Goal: Information Seeking & Learning: Learn about a topic

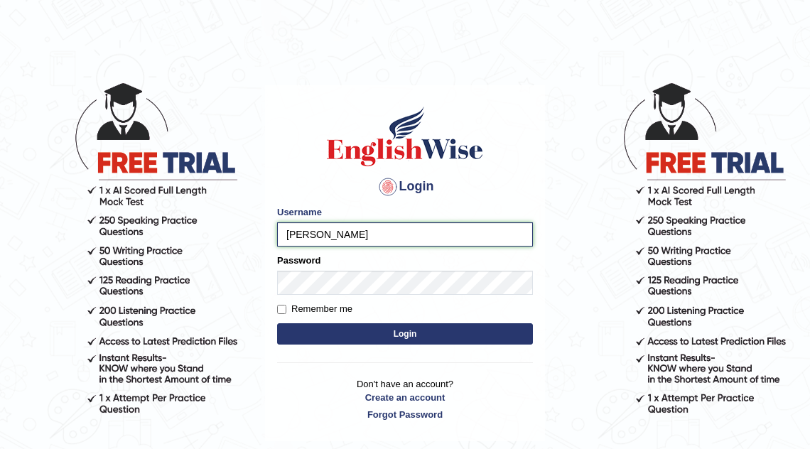
type input "mona_s"
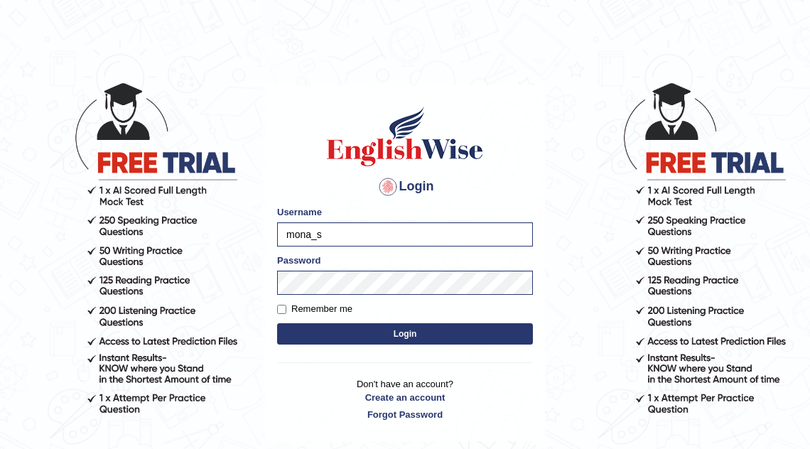
click at [361, 328] on button "Login" at bounding box center [405, 333] width 256 height 21
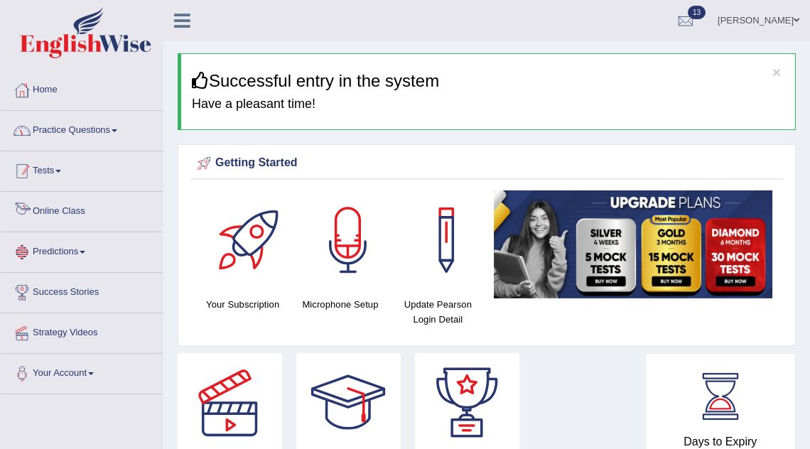
click at [101, 136] on link "Practice Questions" at bounding box center [82, 129] width 162 height 36
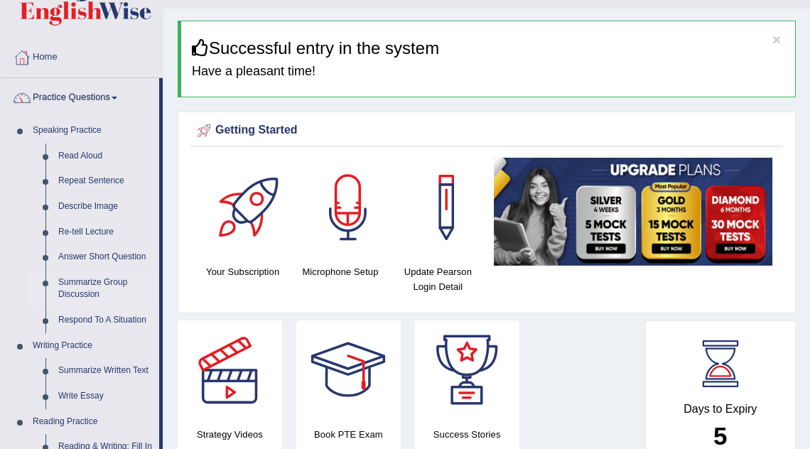
scroll to position [34, 0]
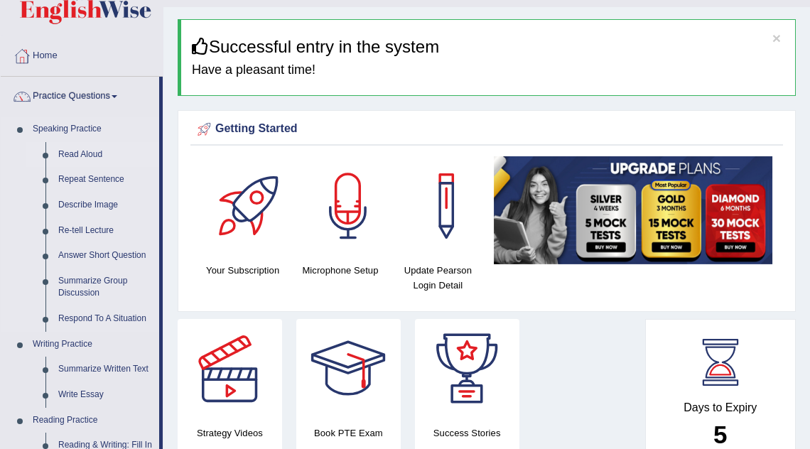
click at [71, 148] on link "Read Aloud" at bounding box center [105, 155] width 107 height 26
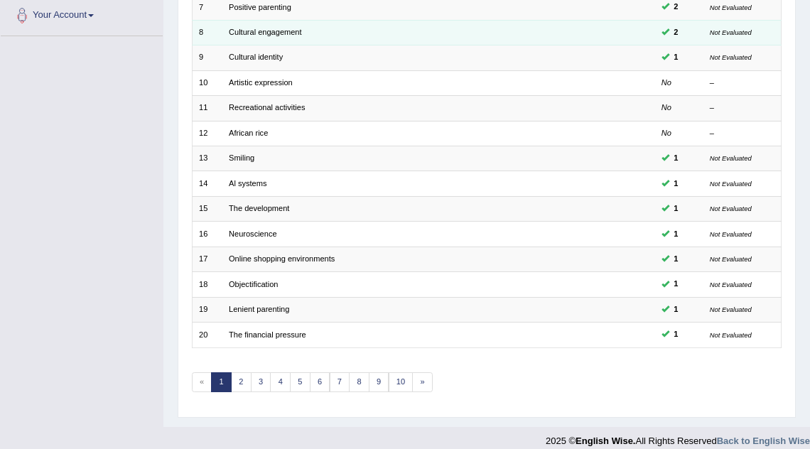
scroll to position [366, 0]
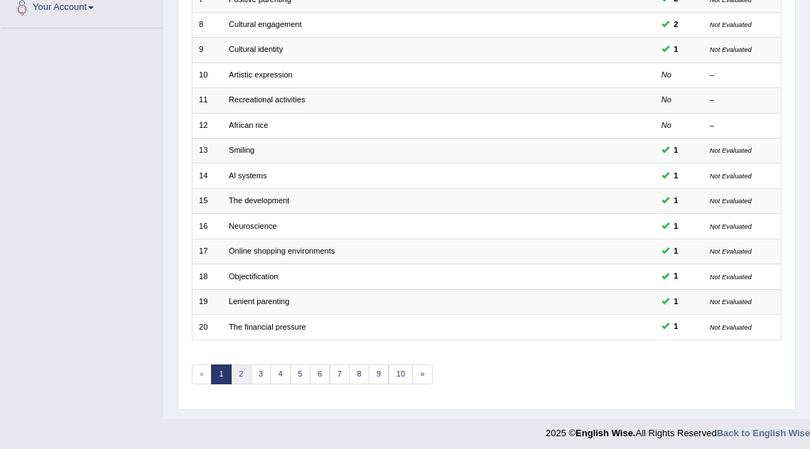
click at [244, 374] on link "2" at bounding box center [241, 375] width 21 height 20
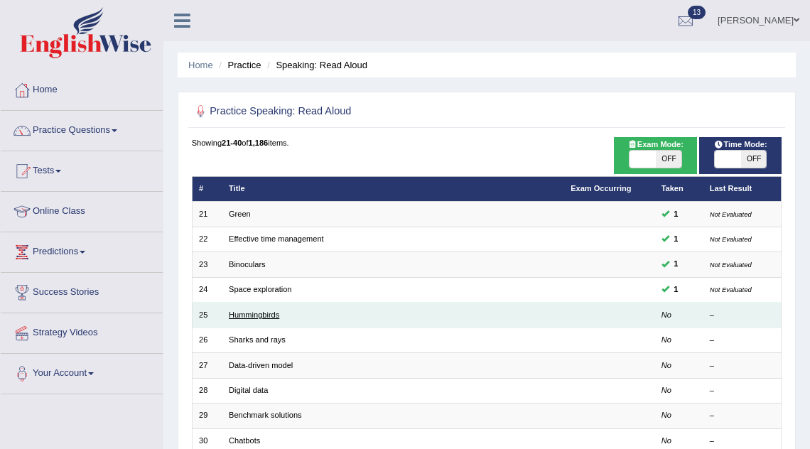
click at [258, 318] on link "Hummingbirds" at bounding box center [254, 315] width 50 height 9
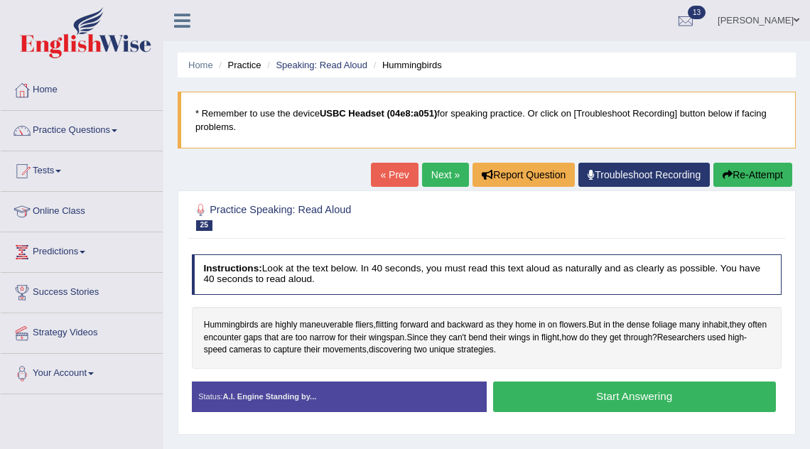
click at [546, 399] on button "Start Answering" at bounding box center [634, 397] width 283 height 31
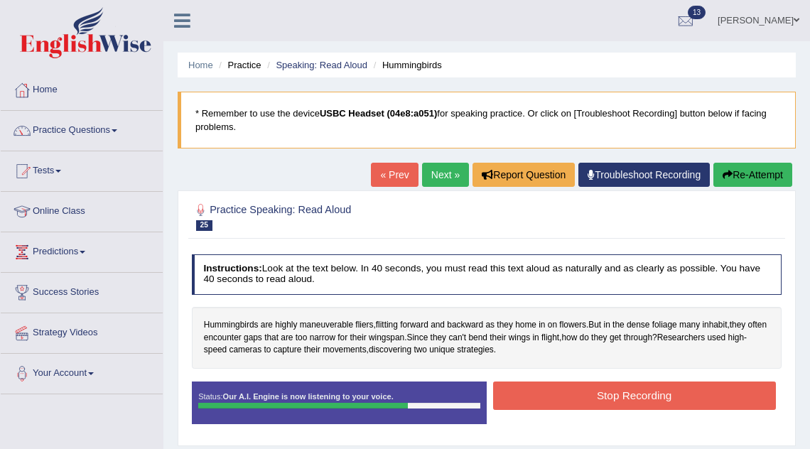
click at [546, 399] on button "Stop Recording" at bounding box center [634, 396] width 283 height 28
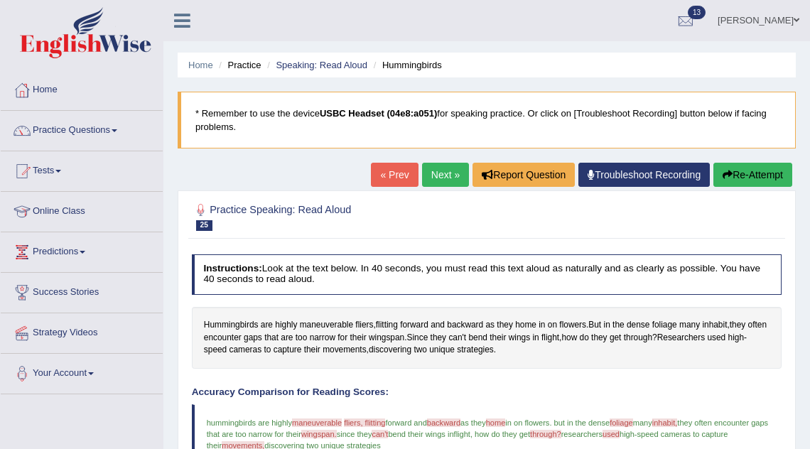
click at [437, 171] on link "Next »" at bounding box center [445, 175] width 47 height 24
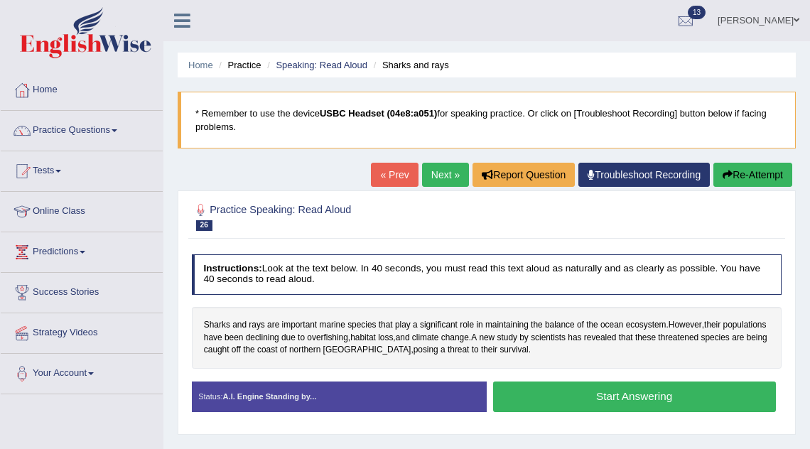
click at [548, 389] on button "Start Answering" at bounding box center [634, 397] width 283 height 31
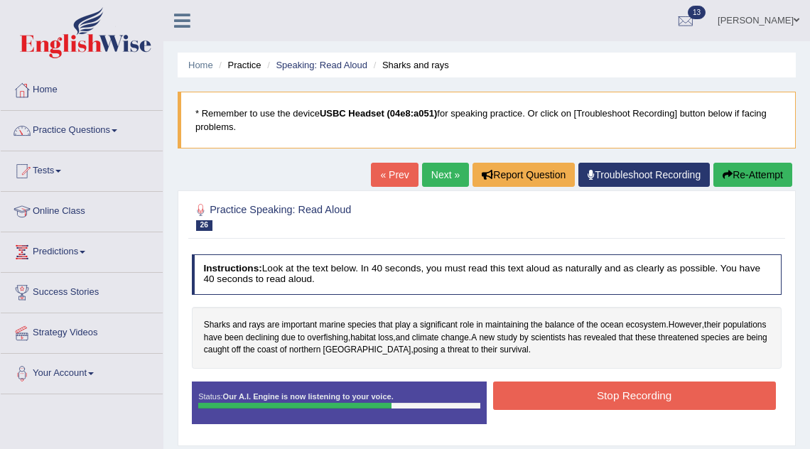
click at [537, 388] on button "Stop Recording" at bounding box center [634, 396] width 283 height 28
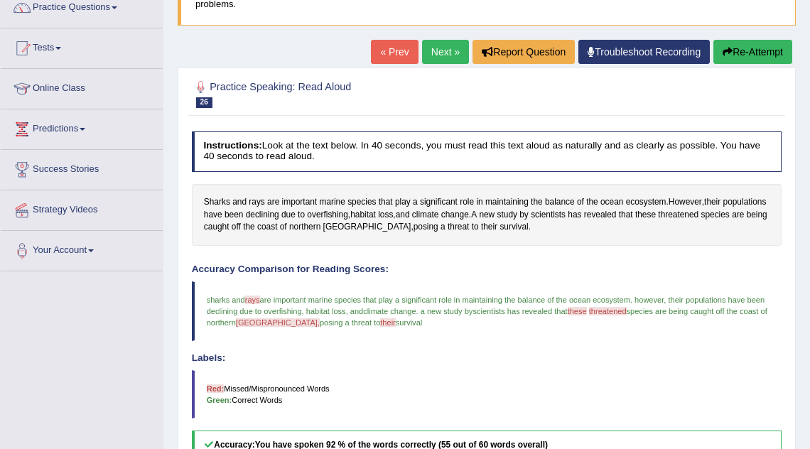
scroll to position [124, 0]
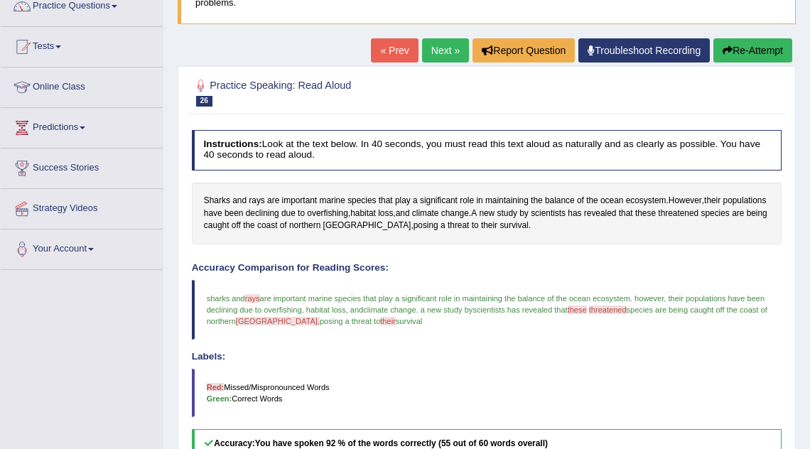
click at [441, 50] on link "Next »" at bounding box center [445, 50] width 47 height 24
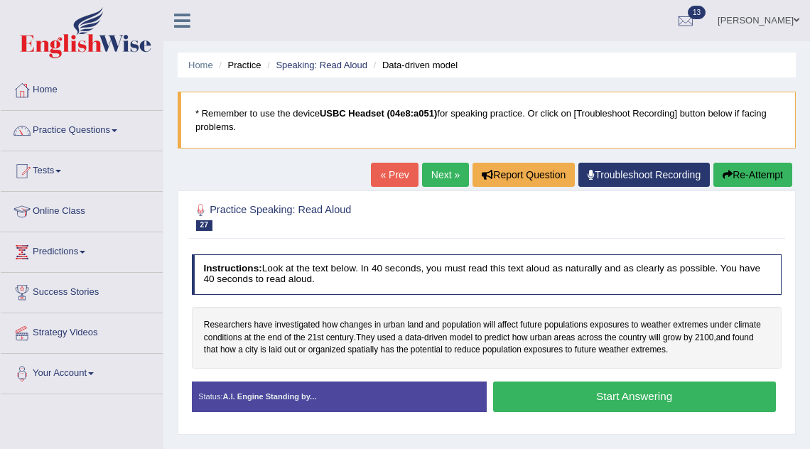
click at [635, 394] on button "Start Answering" at bounding box center [634, 397] width 283 height 31
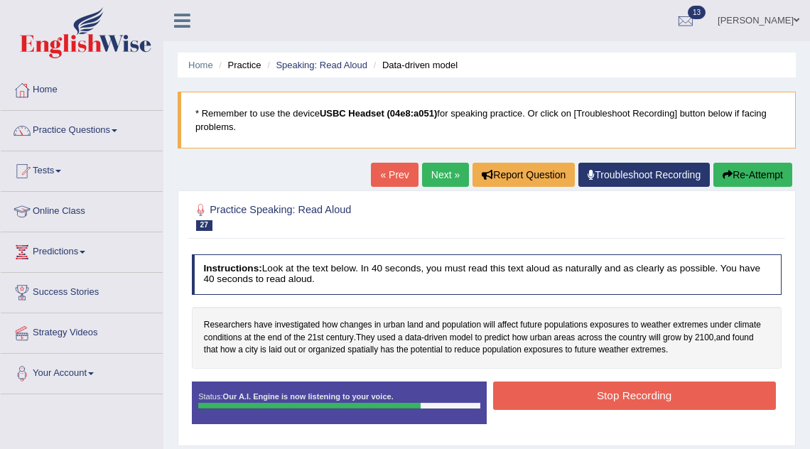
click at [635, 394] on button "Stop Recording" at bounding box center [634, 396] width 283 height 28
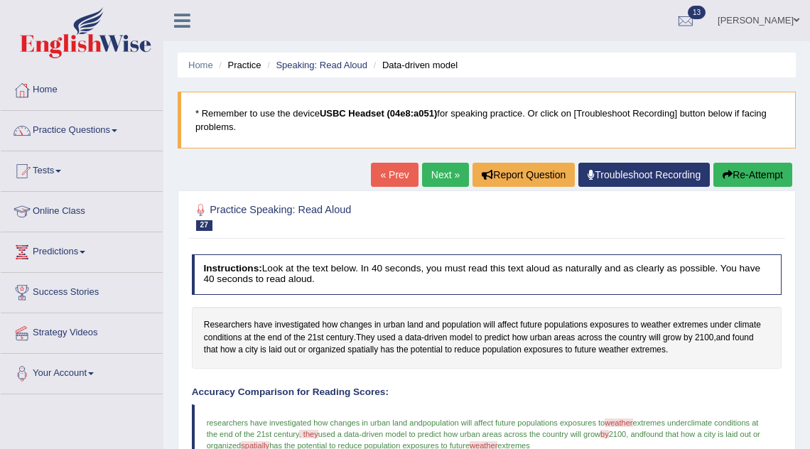
click at [440, 176] on link "Next »" at bounding box center [445, 175] width 47 height 24
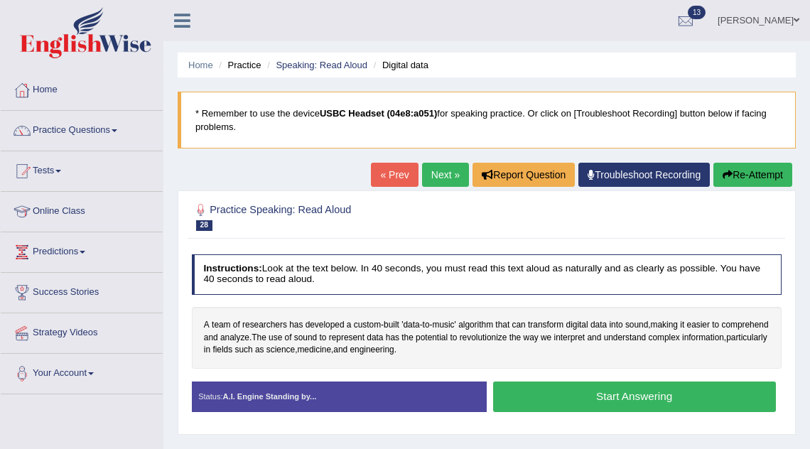
scroll to position [120, 0]
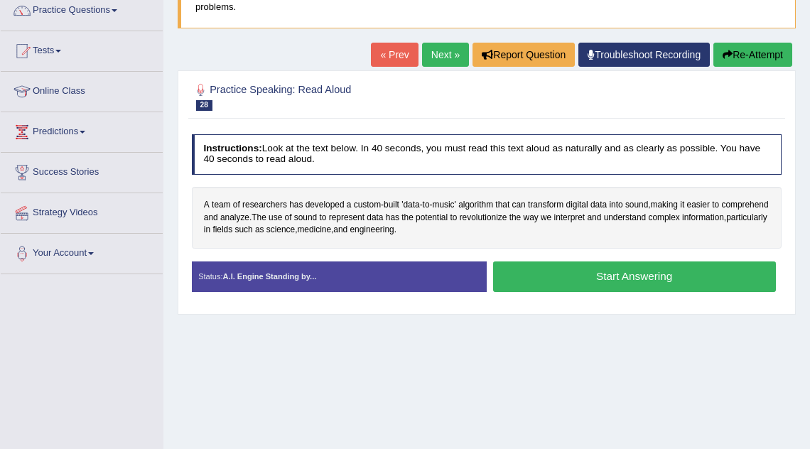
click at [556, 267] on button "Start Answering" at bounding box center [634, 276] width 283 height 31
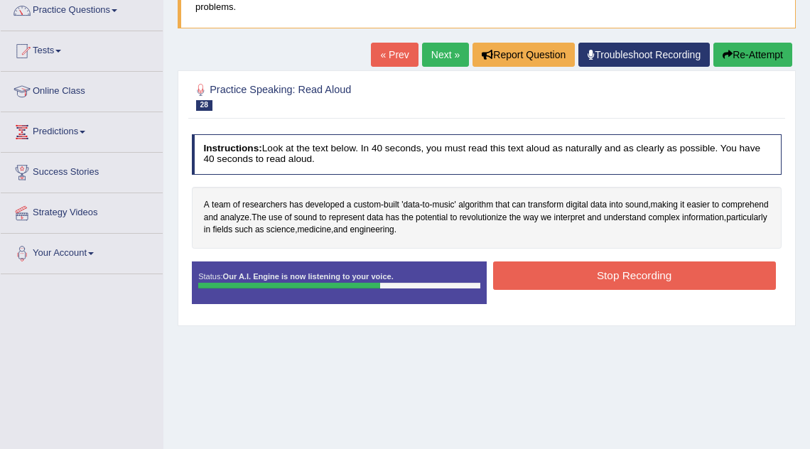
click at [531, 274] on button "Stop Recording" at bounding box center [634, 275] width 283 height 28
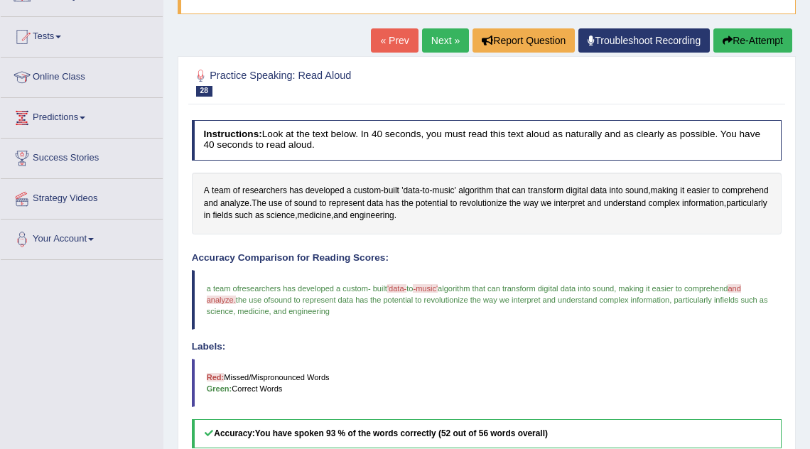
scroll to position [125, 0]
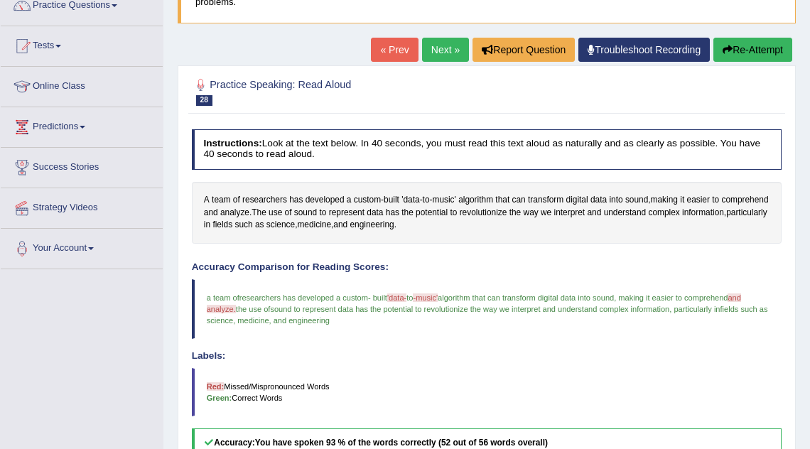
click at [448, 45] on link "Next »" at bounding box center [445, 50] width 47 height 24
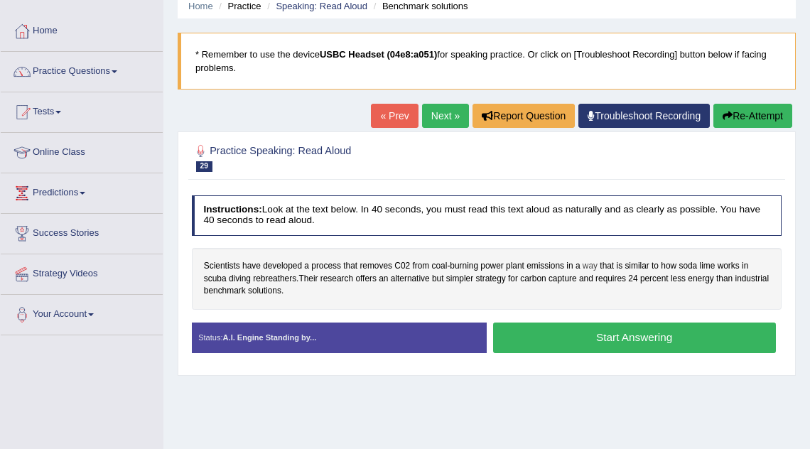
scroll to position [61, 0]
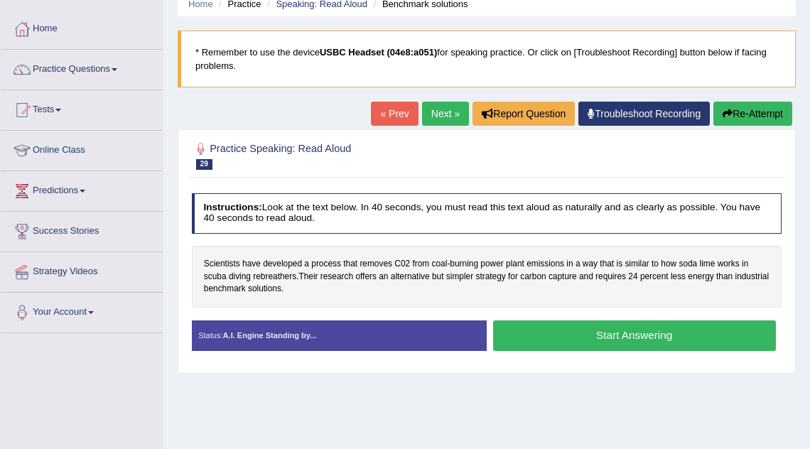
click at [550, 340] on button "Start Answering" at bounding box center [634, 335] width 283 height 31
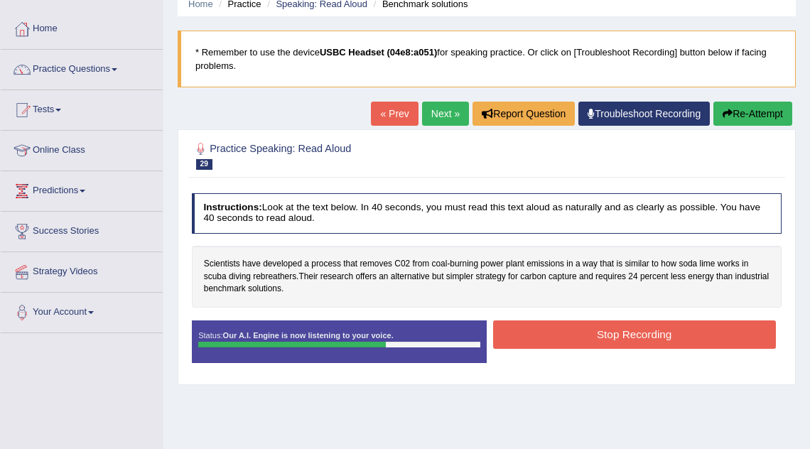
click at [546, 330] on button "Stop Recording" at bounding box center [634, 334] width 283 height 28
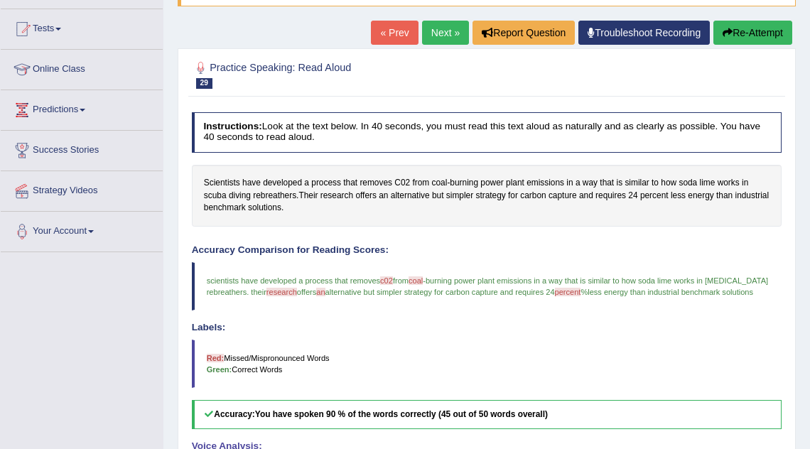
scroll to position [141, 0]
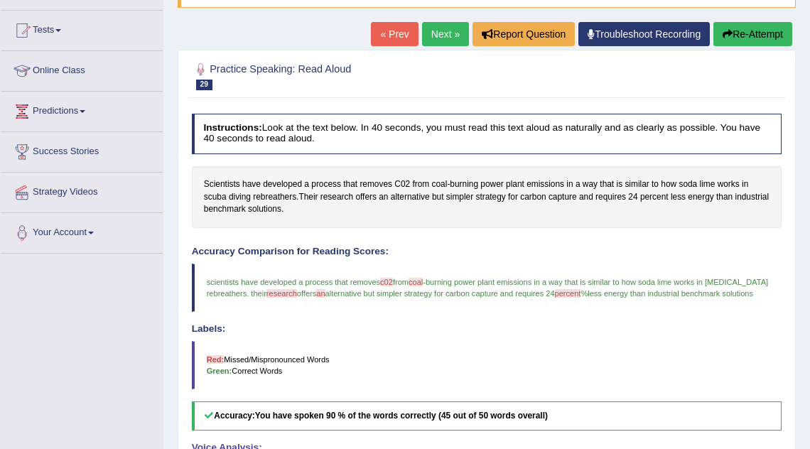
click at [438, 28] on link "Next »" at bounding box center [445, 34] width 47 height 24
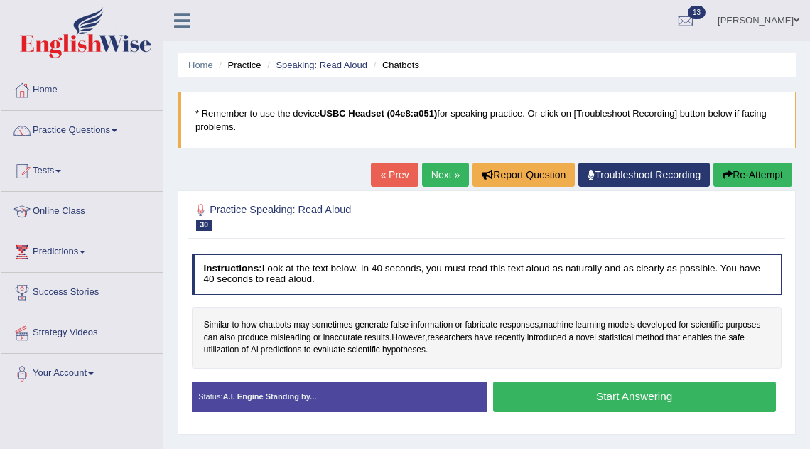
click at [560, 390] on button "Start Answering" at bounding box center [634, 397] width 283 height 31
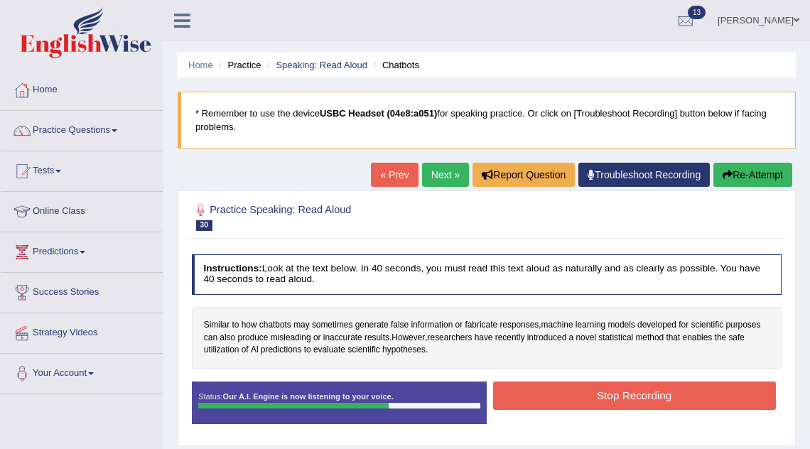
click at [542, 404] on button "Stop Recording" at bounding box center [634, 396] width 283 height 28
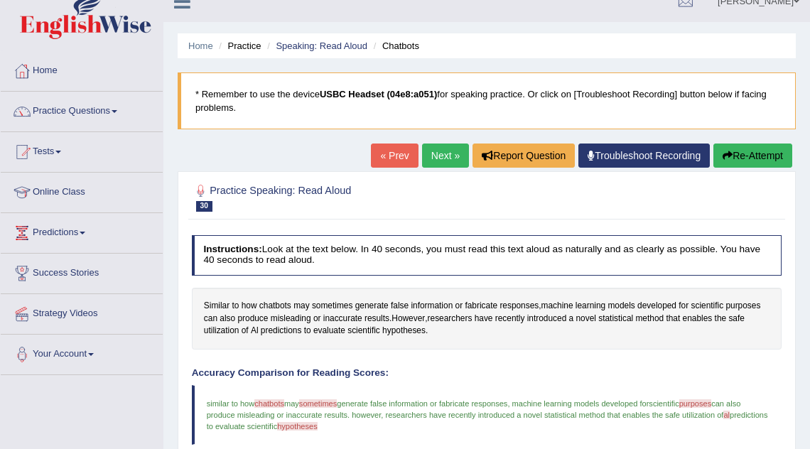
scroll to position [9, 0]
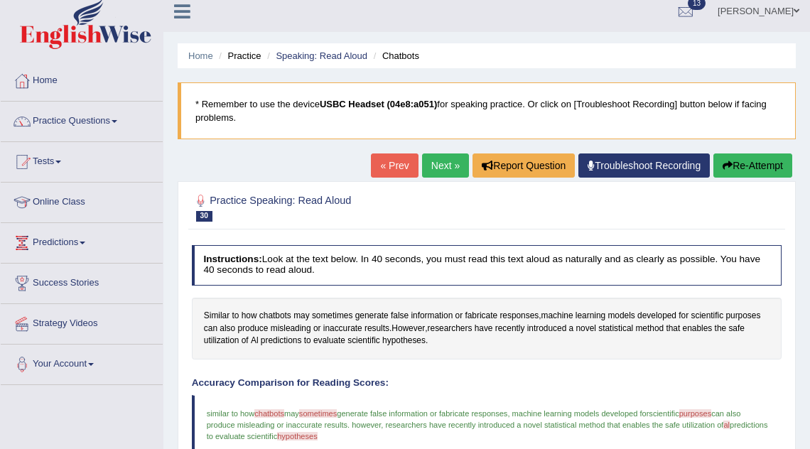
click at [431, 156] on link "Next »" at bounding box center [445, 165] width 47 height 24
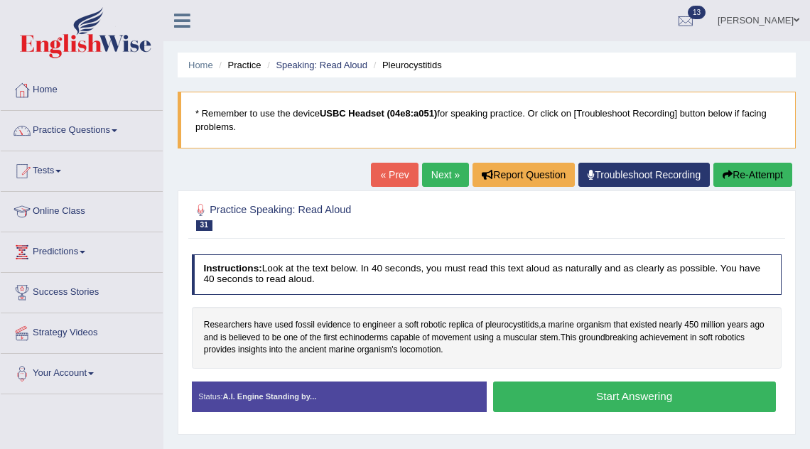
click at [608, 397] on button "Start Answering" at bounding box center [634, 397] width 283 height 31
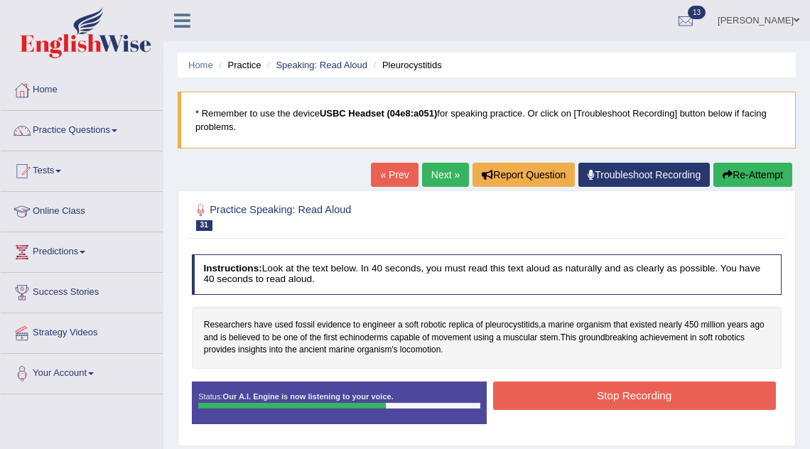
click at [632, 391] on button "Stop Recording" at bounding box center [634, 396] width 283 height 28
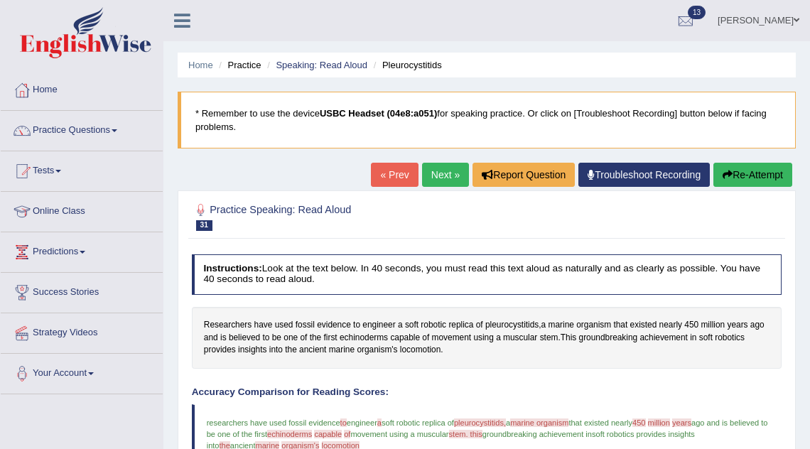
click at [444, 180] on link "Next »" at bounding box center [445, 175] width 47 height 24
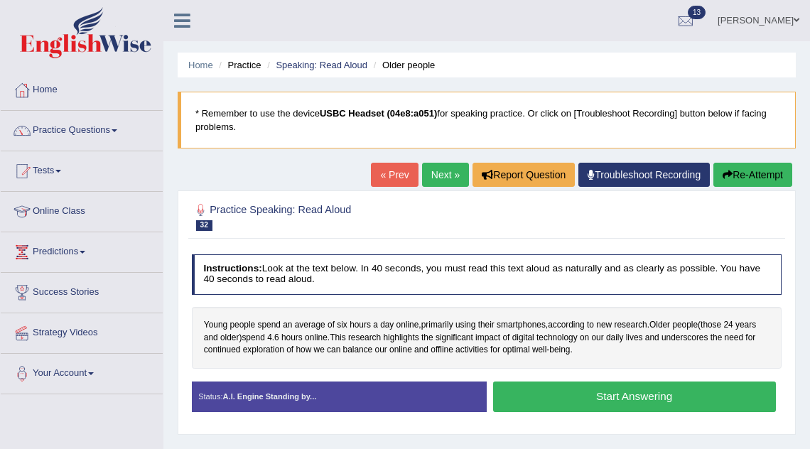
click at [571, 400] on button "Start Answering" at bounding box center [634, 397] width 283 height 31
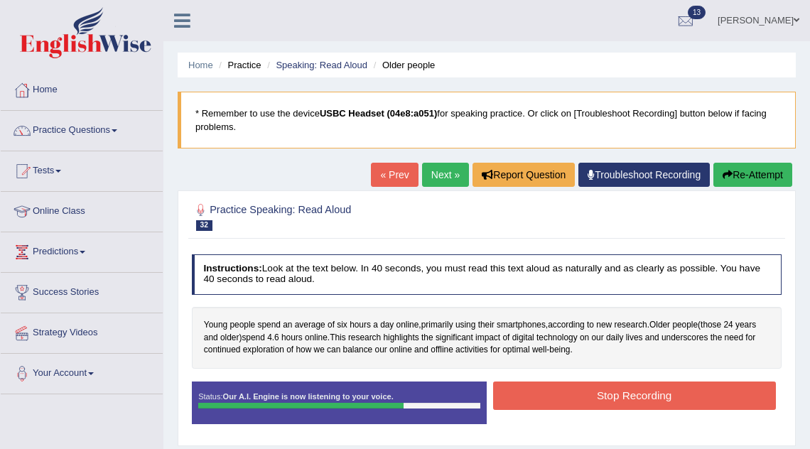
click at [567, 399] on button "Stop Recording" at bounding box center [634, 396] width 283 height 28
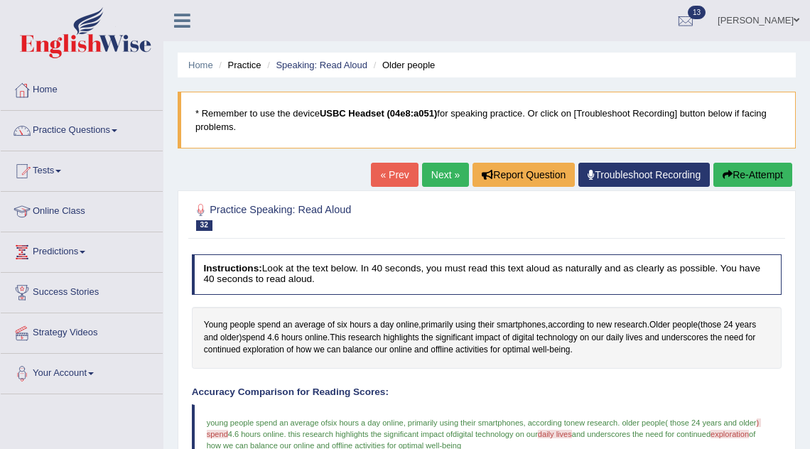
click at [438, 178] on link "Next »" at bounding box center [445, 175] width 47 height 24
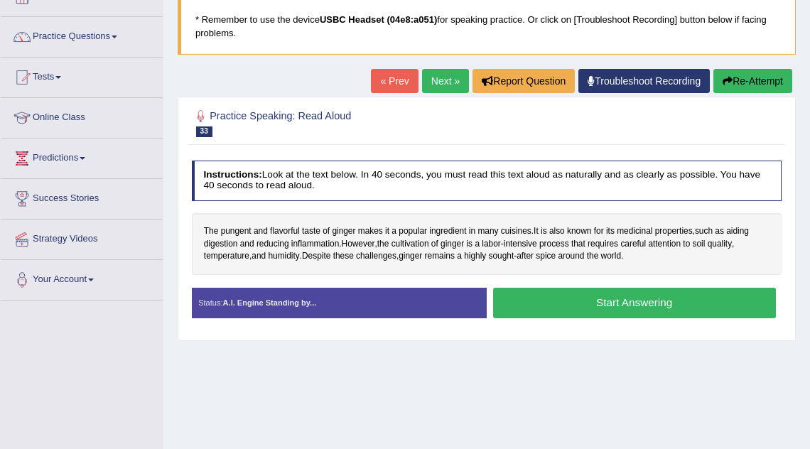
scroll to position [97, 0]
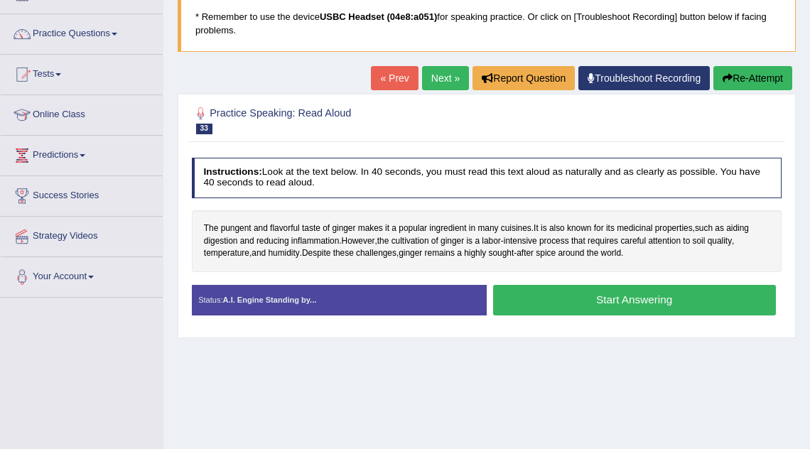
click at [600, 293] on button "Start Answering" at bounding box center [634, 300] width 283 height 31
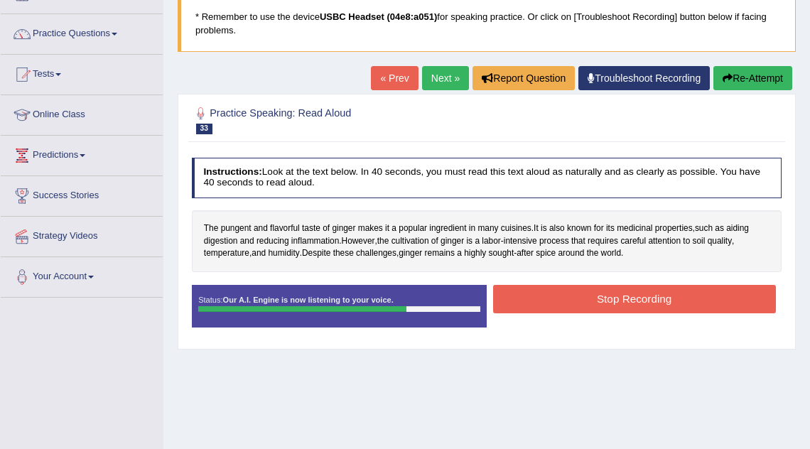
click at [610, 308] on button "Stop Recording" at bounding box center [634, 299] width 283 height 28
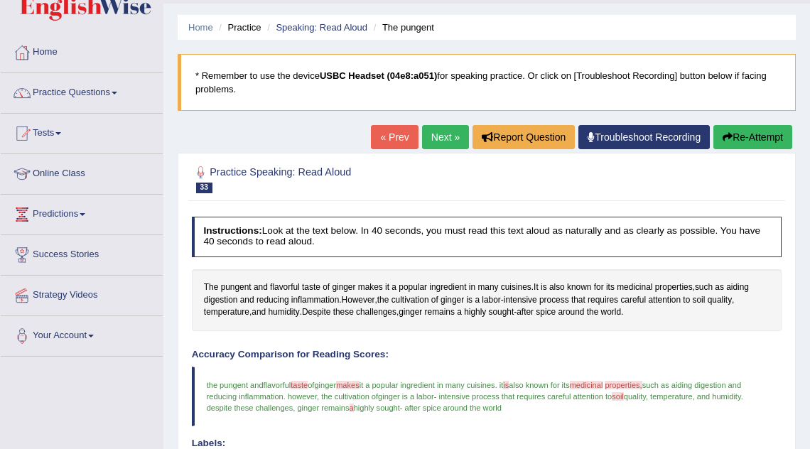
scroll to position [20, 0]
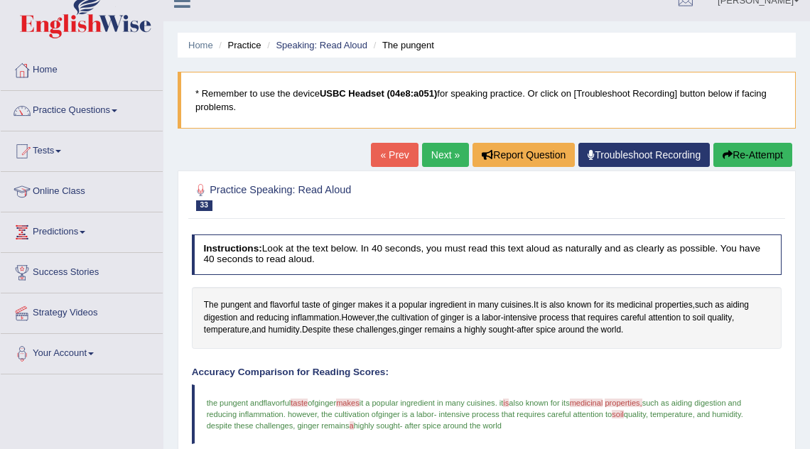
click at [441, 151] on link "Next »" at bounding box center [445, 155] width 47 height 24
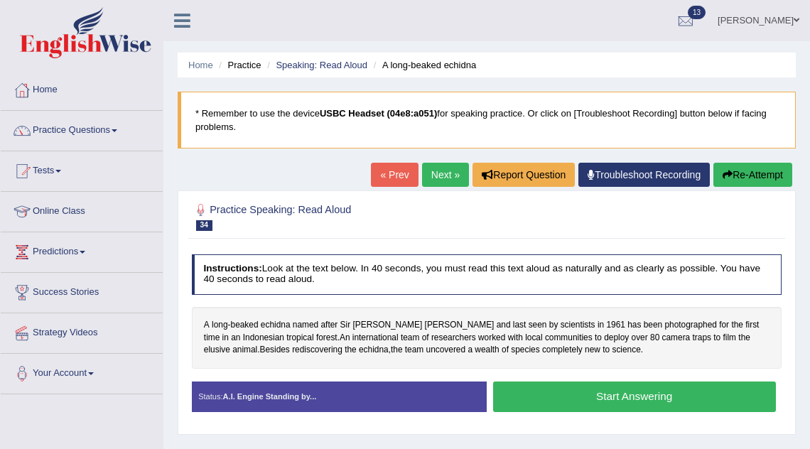
click at [703, 401] on button "Start Answering" at bounding box center [634, 397] width 283 height 31
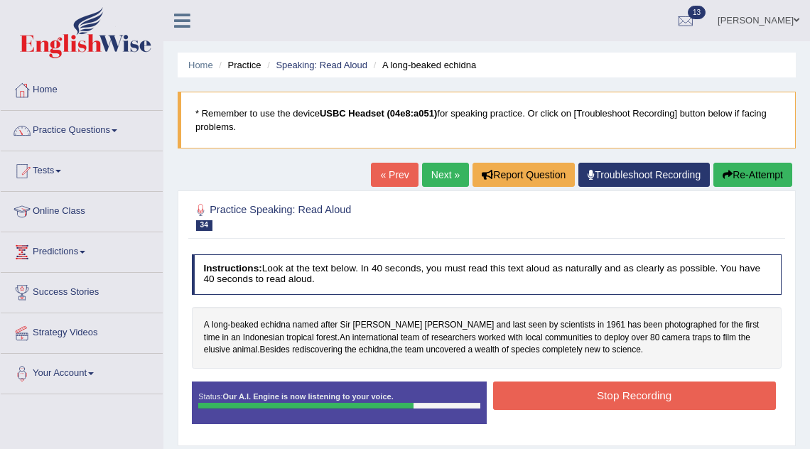
click at [611, 392] on button "Stop Recording" at bounding box center [634, 396] width 283 height 28
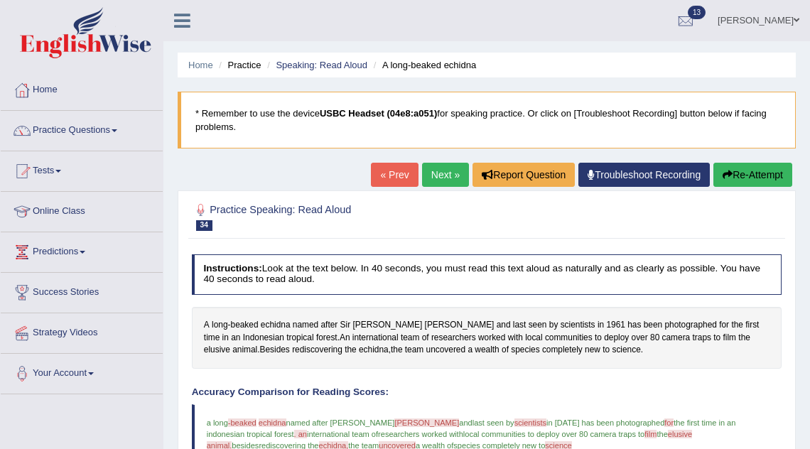
click at [78, 135] on link "Practice Questions" at bounding box center [82, 129] width 162 height 36
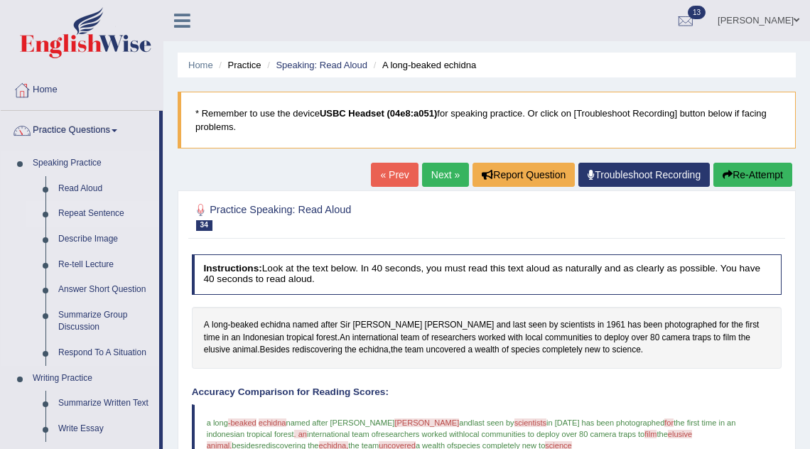
click at [118, 215] on link "Repeat Sentence" at bounding box center [105, 214] width 107 height 26
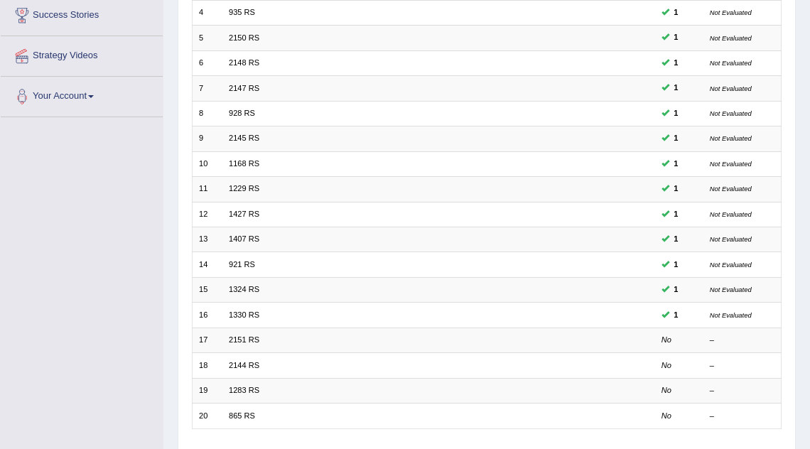
scroll to position [366, 0]
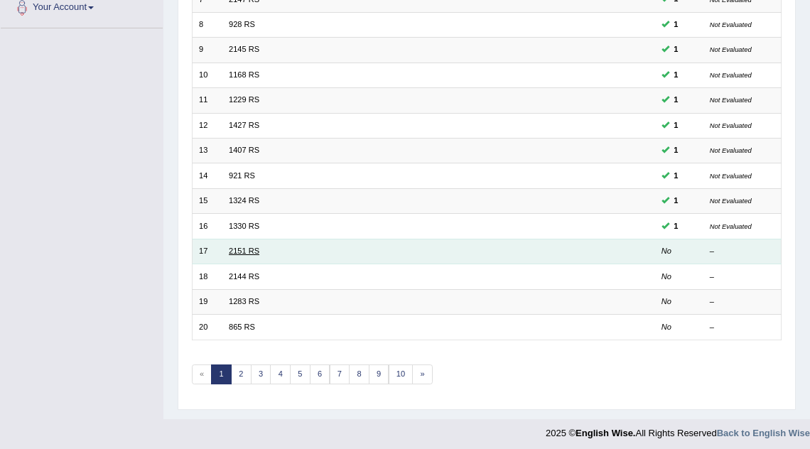
click at [256, 247] on link "2151 RS" at bounding box center [244, 251] width 31 height 9
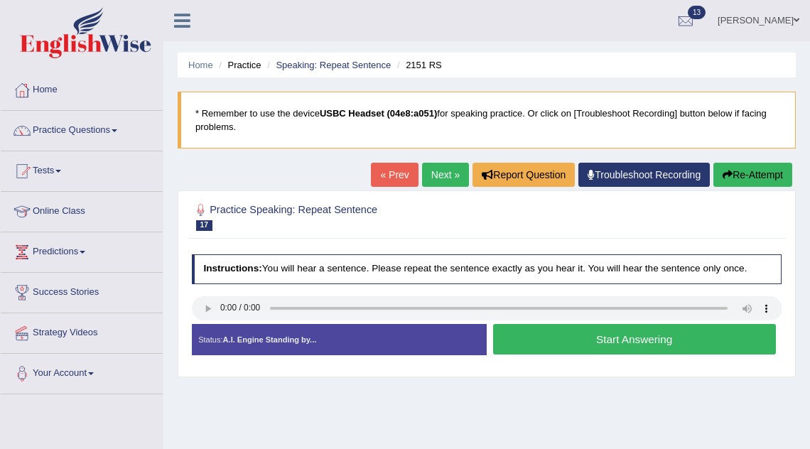
click at [544, 347] on button "Start Answering" at bounding box center [634, 339] width 283 height 31
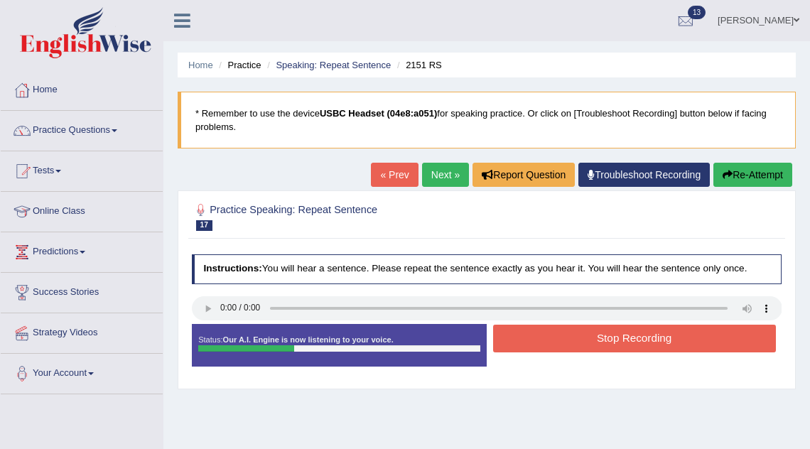
click at [544, 347] on button "Stop Recording" at bounding box center [634, 339] width 283 height 28
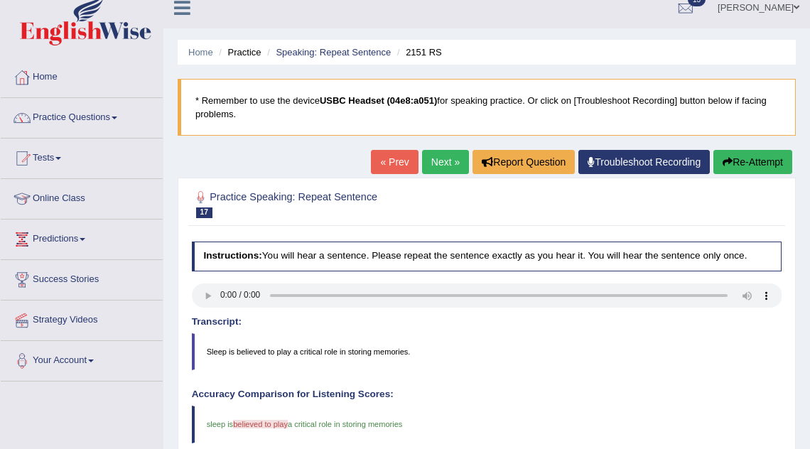
scroll to position [12, 0]
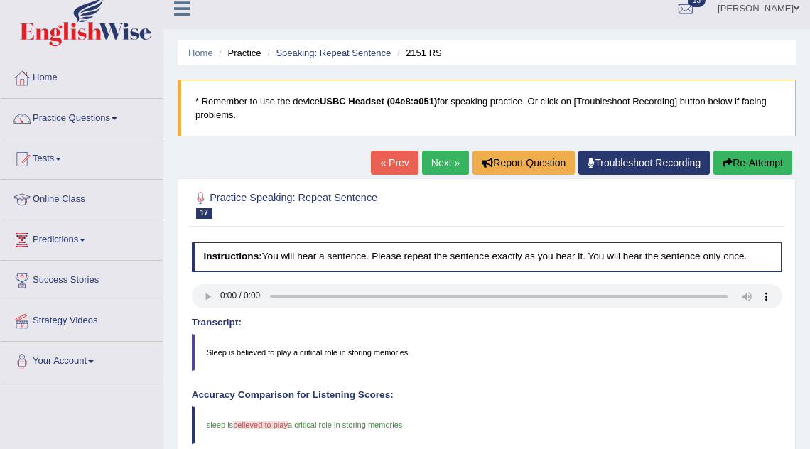
click at [441, 159] on link "Next »" at bounding box center [445, 163] width 47 height 24
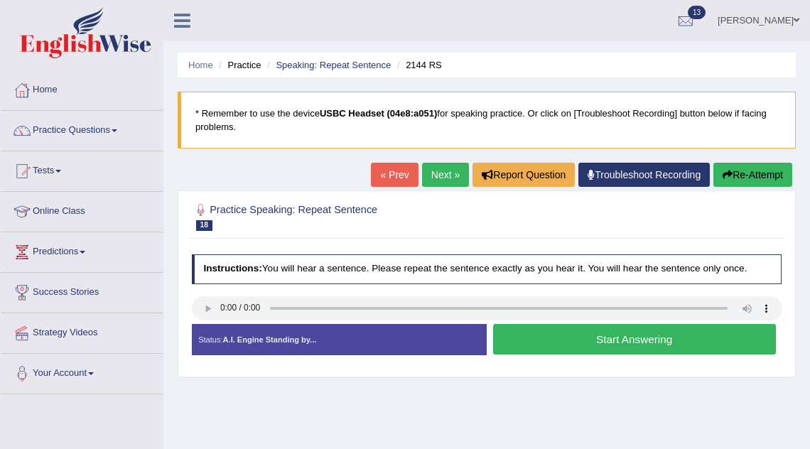
click at [623, 342] on button "Start Answering" at bounding box center [634, 339] width 283 height 31
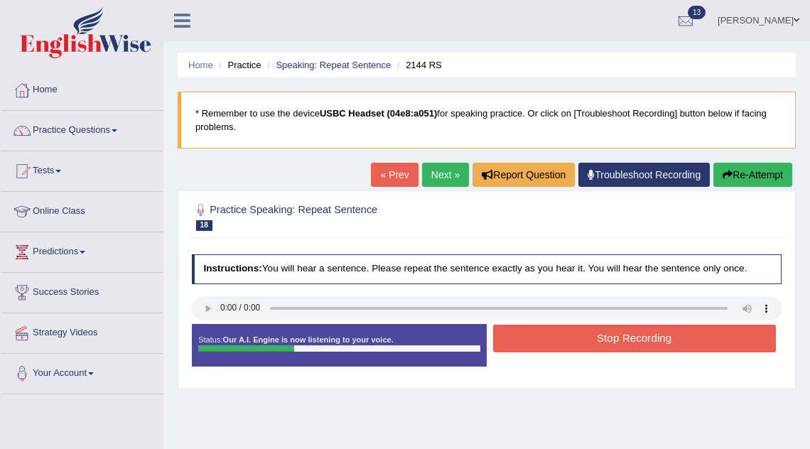
click at [623, 342] on button "Stop Recording" at bounding box center [634, 339] width 283 height 28
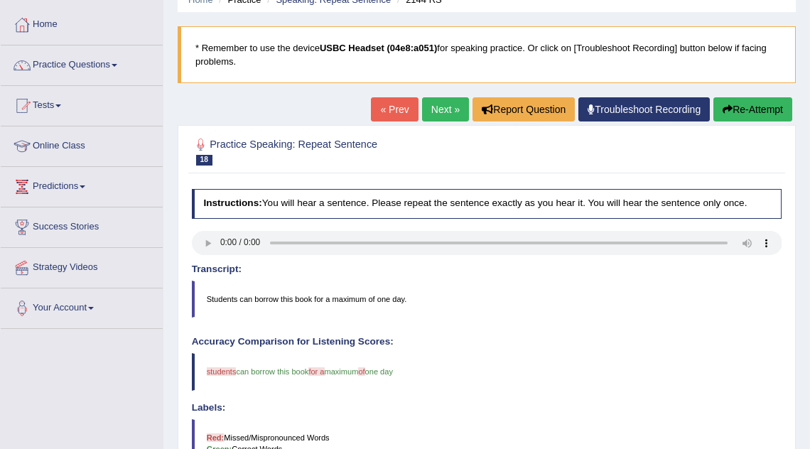
scroll to position [63, 0]
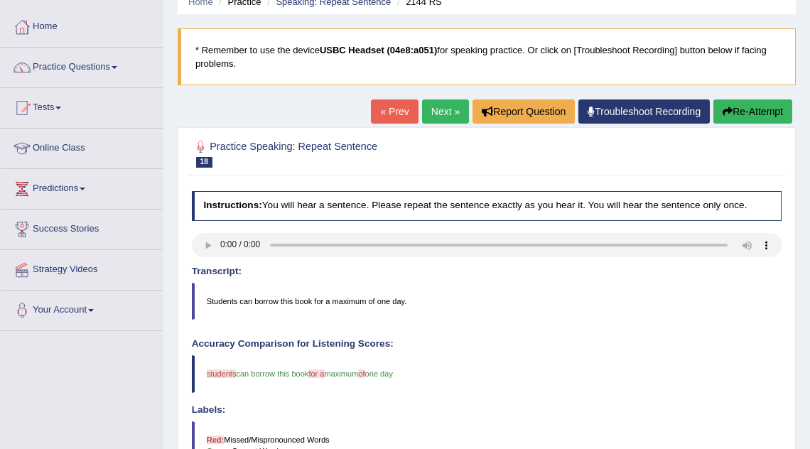
click at [436, 113] on link "Next »" at bounding box center [445, 111] width 47 height 24
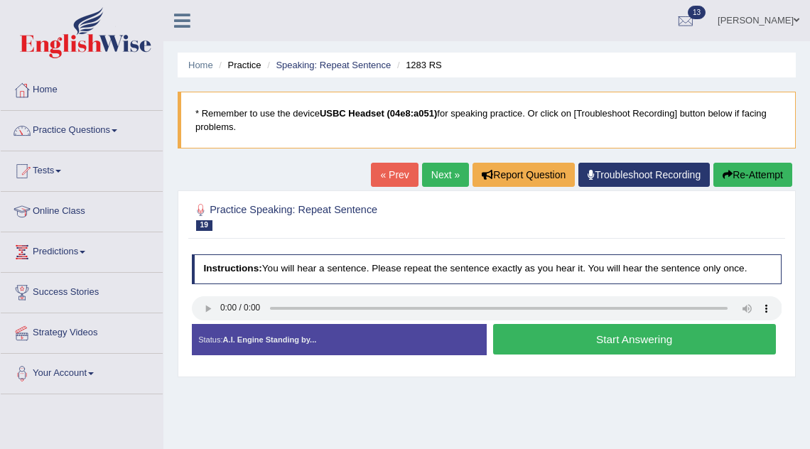
click at [583, 342] on button "Start Answering" at bounding box center [634, 339] width 283 height 31
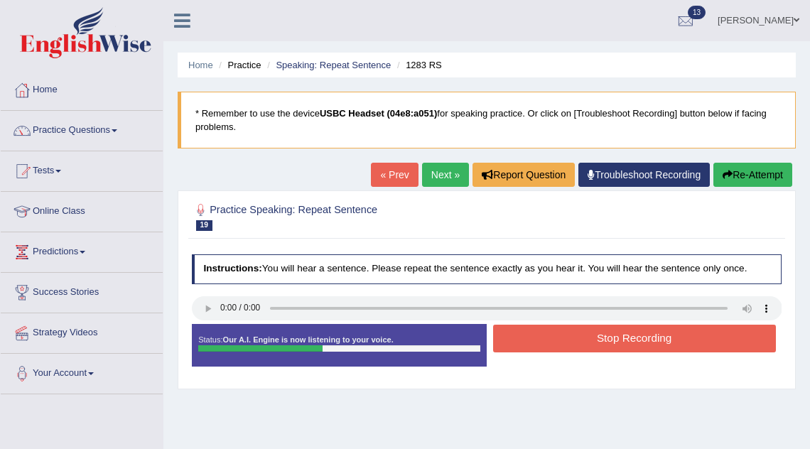
click at [583, 342] on button "Stop Recording" at bounding box center [634, 339] width 283 height 28
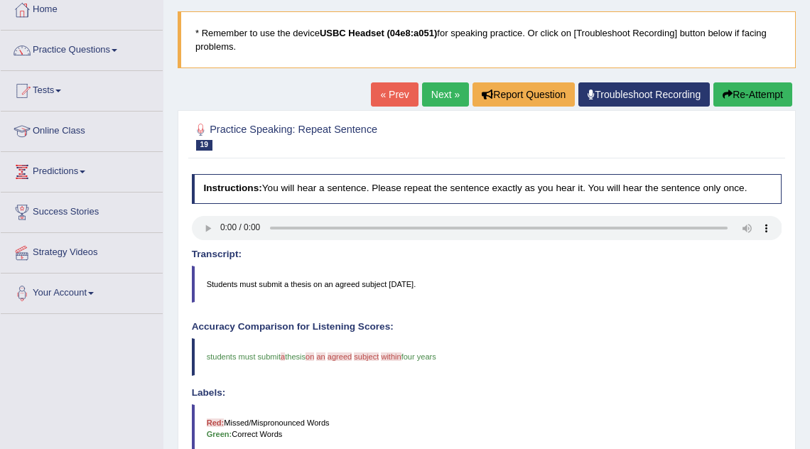
scroll to position [63, 0]
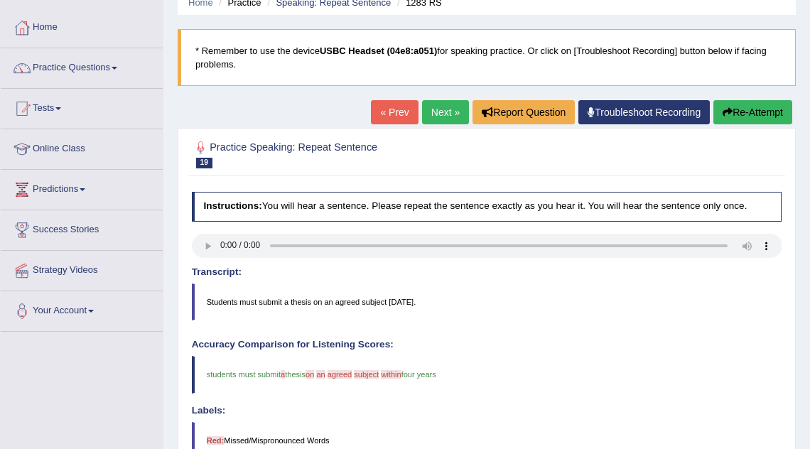
click at [442, 118] on link "Next »" at bounding box center [445, 112] width 47 height 24
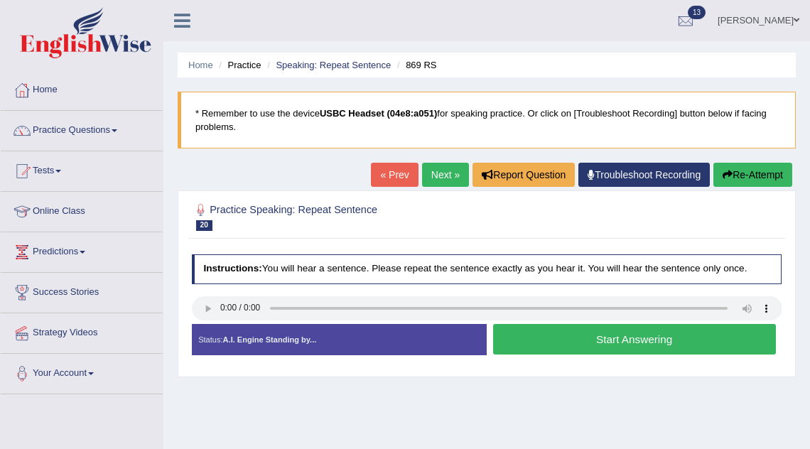
click at [573, 344] on button "Start Answering" at bounding box center [634, 339] width 283 height 31
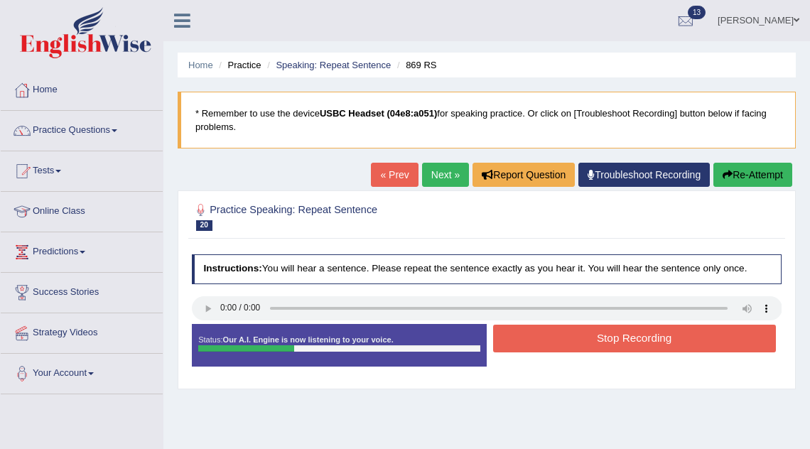
click at [573, 344] on button "Stop Recording" at bounding box center [634, 339] width 283 height 28
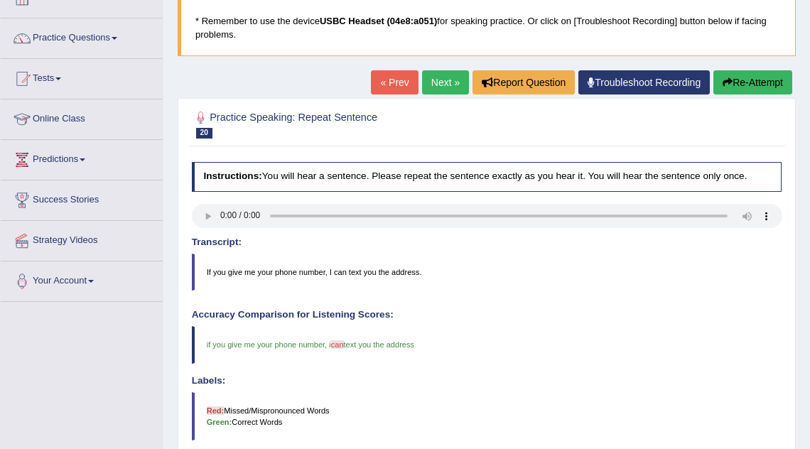
scroll to position [95, 0]
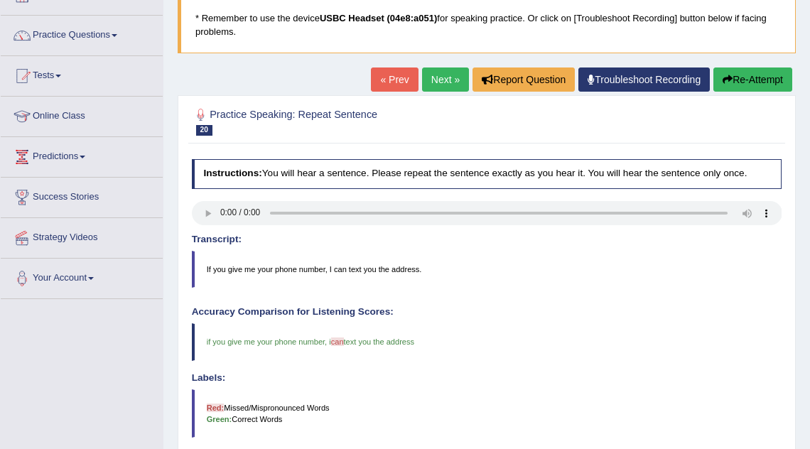
click at [438, 70] on link "Next »" at bounding box center [445, 80] width 47 height 24
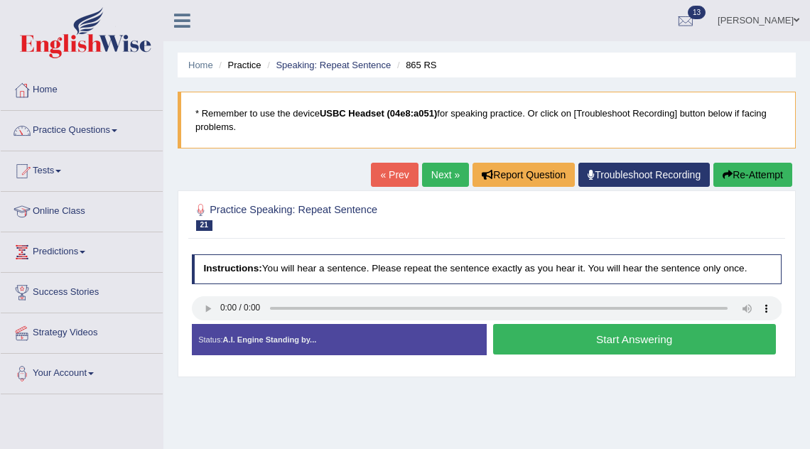
click at [547, 340] on button "Start Answering" at bounding box center [634, 339] width 283 height 31
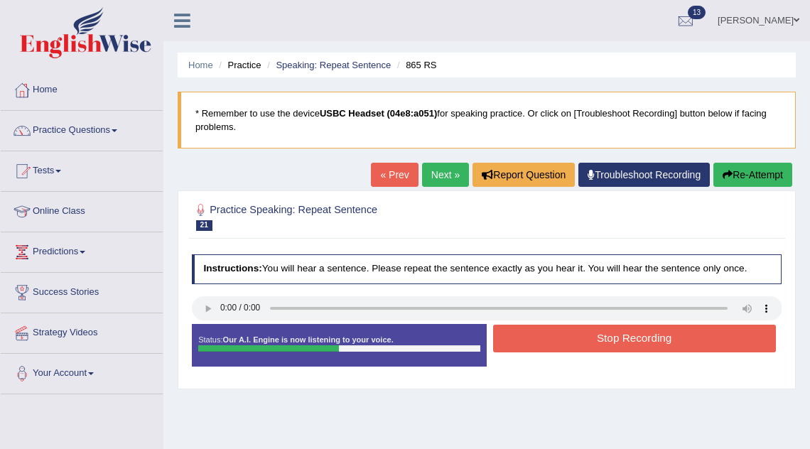
click at [547, 340] on button "Stop Recording" at bounding box center [634, 339] width 283 height 28
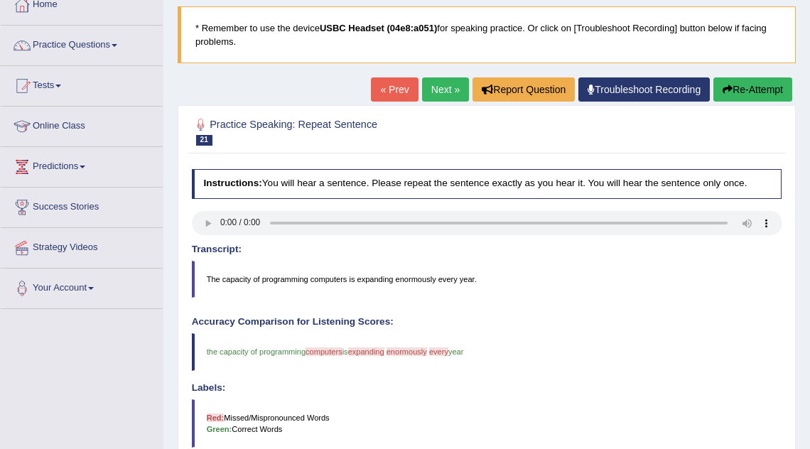
scroll to position [87, 0]
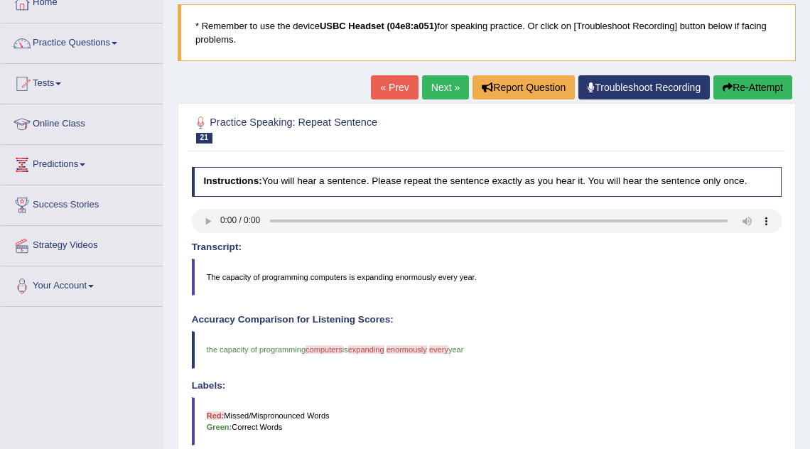
click at [436, 88] on link "Next »" at bounding box center [445, 87] width 47 height 24
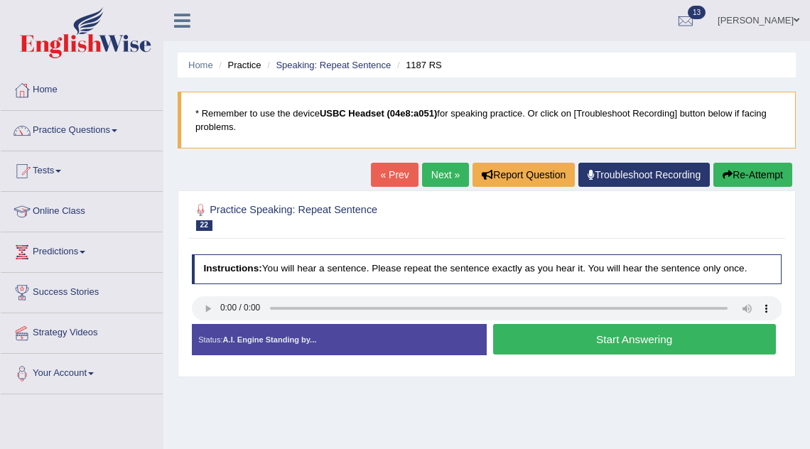
click at [536, 332] on button "Start Answering" at bounding box center [634, 339] width 283 height 31
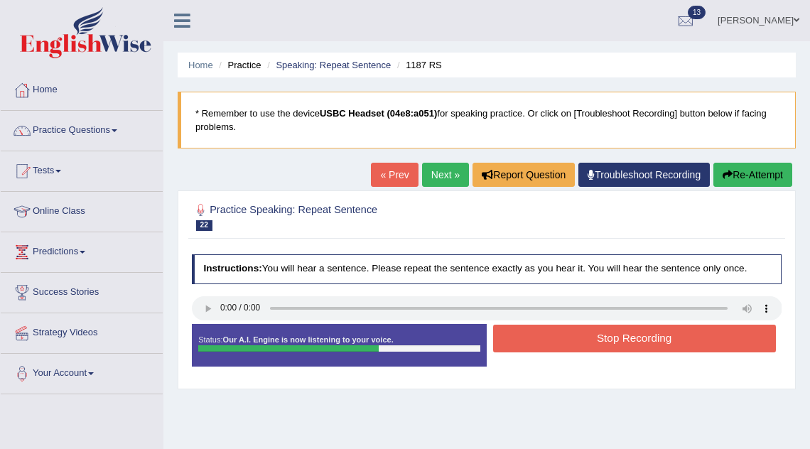
click at [537, 333] on button "Stop Recording" at bounding box center [634, 339] width 283 height 28
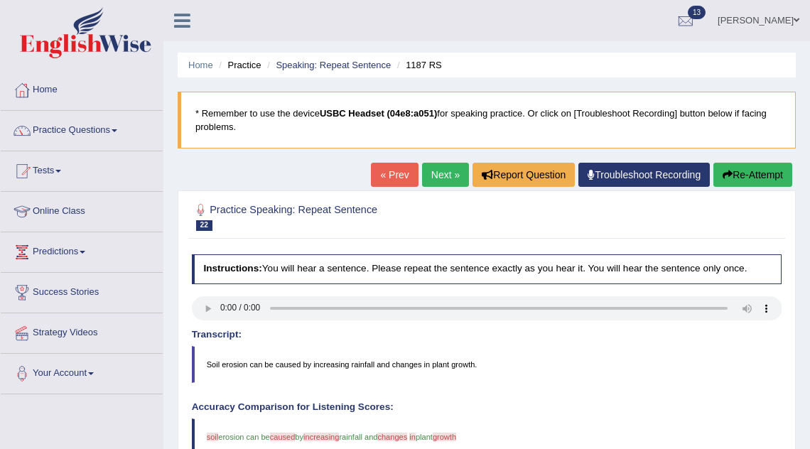
click at [434, 169] on link "Next »" at bounding box center [445, 175] width 47 height 24
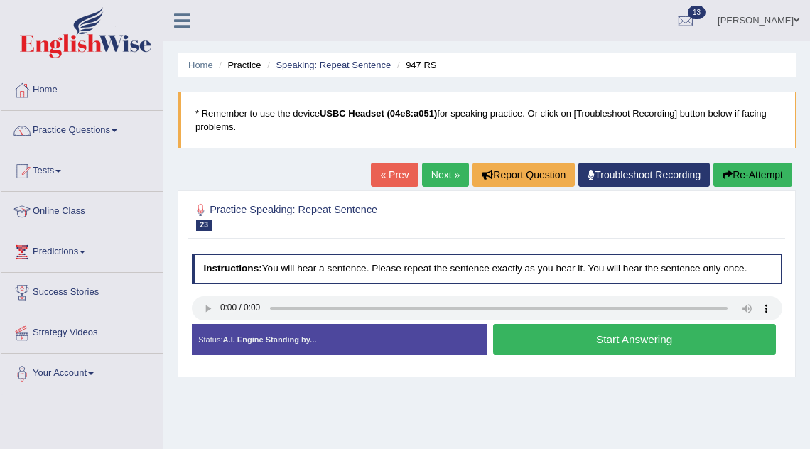
click at [592, 339] on button "Start Answering" at bounding box center [634, 339] width 283 height 31
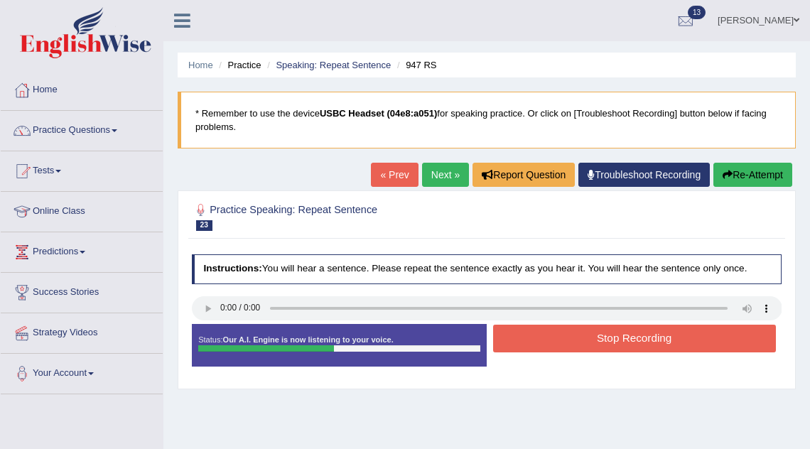
click at [592, 339] on button "Stop Recording" at bounding box center [634, 339] width 283 height 28
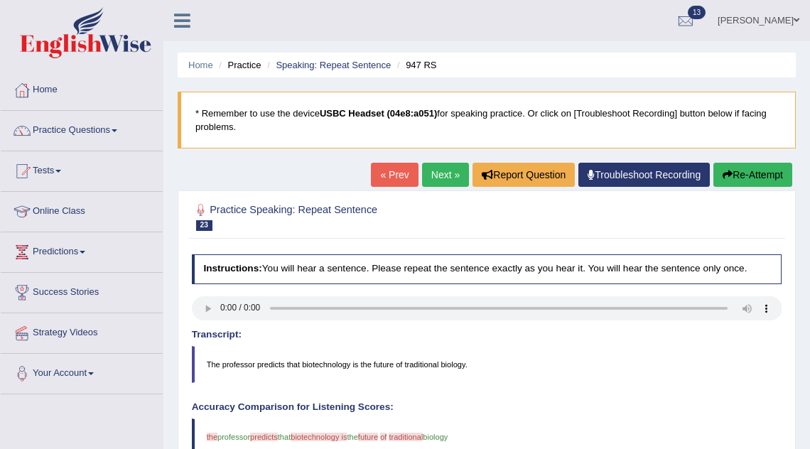
click at [445, 180] on link "Next »" at bounding box center [445, 175] width 47 height 24
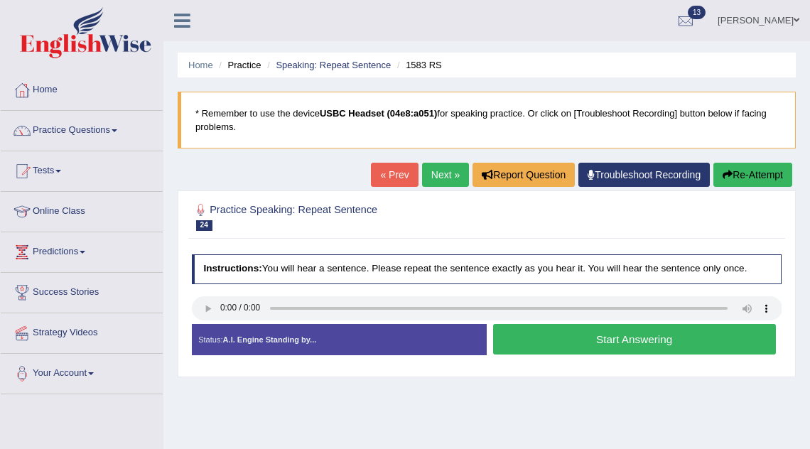
click at [578, 331] on button "Start Answering" at bounding box center [634, 339] width 283 height 31
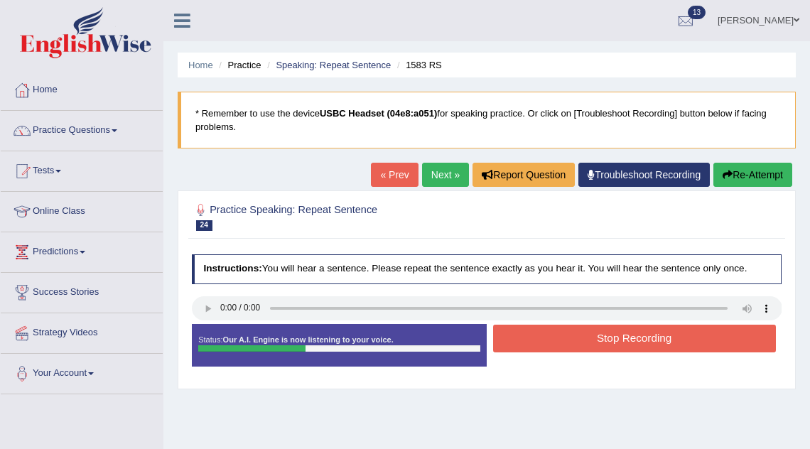
click at [578, 331] on button "Stop Recording" at bounding box center [634, 339] width 283 height 28
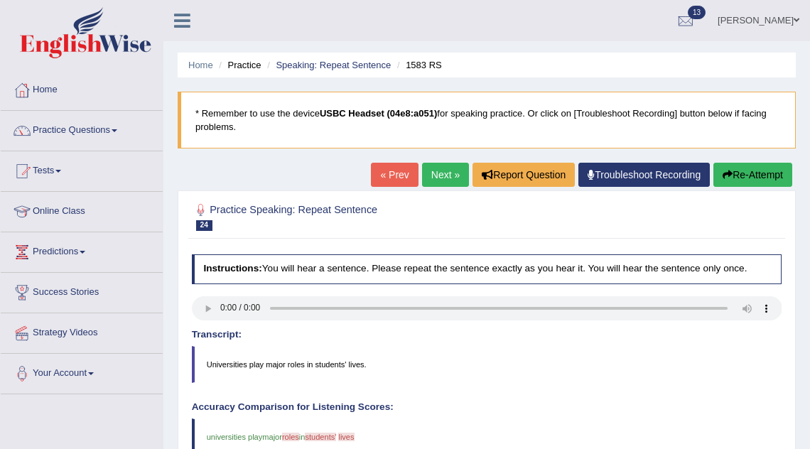
click at [431, 173] on link "Next »" at bounding box center [445, 175] width 47 height 24
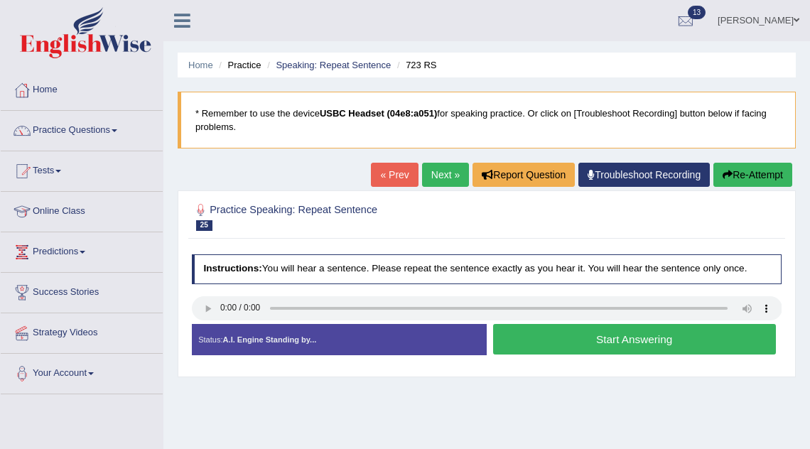
click at [567, 335] on button "Start Answering" at bounding box center [634, 339] width 283 height 31
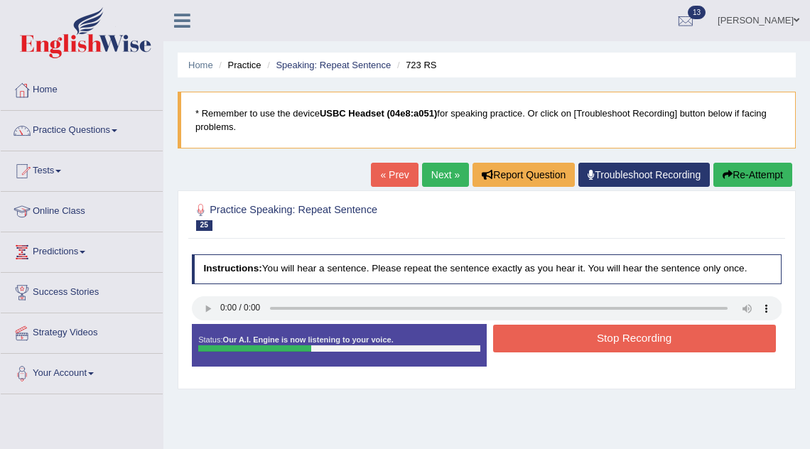
click at [567, 335] on button "Stop Recording" at bounding box center [634, 339] width 283 height 28
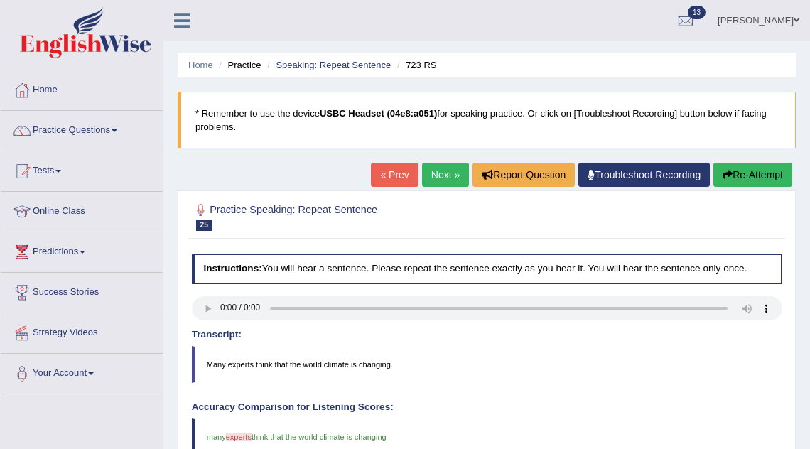
scroll to position [63, 0]
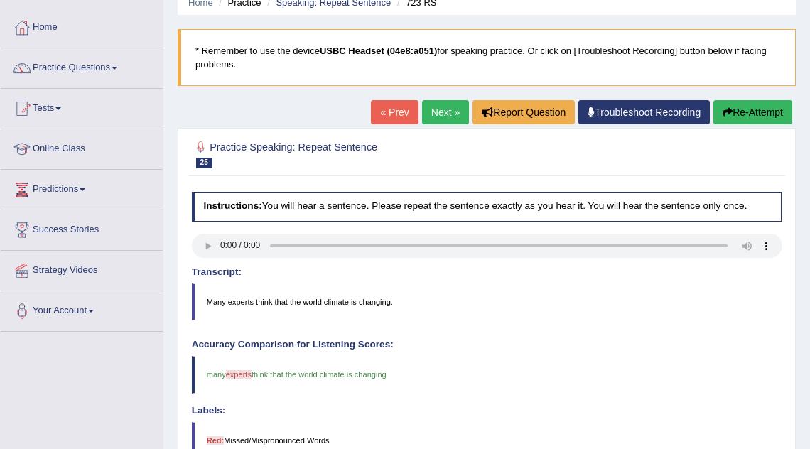
click at [437, 123] on link "Next »" at bounding box center [445, 112] width 47 height 24
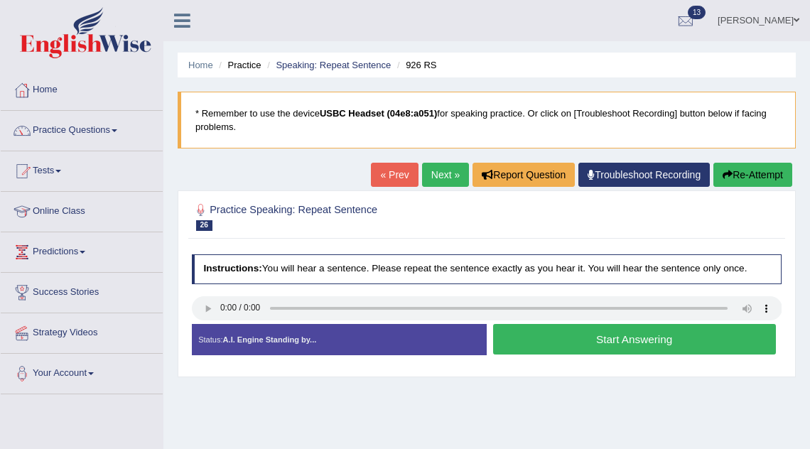
click at [572, 328] on button "Start Answering" at bounding box center [634, 339] width 283 height 31
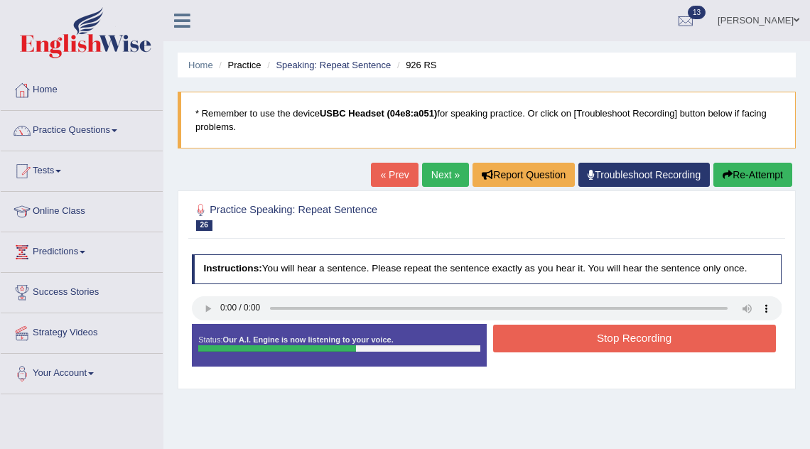
click at [580, 333] on button "Stop Recording" at bounding box center [634, 339] width 283 height 28
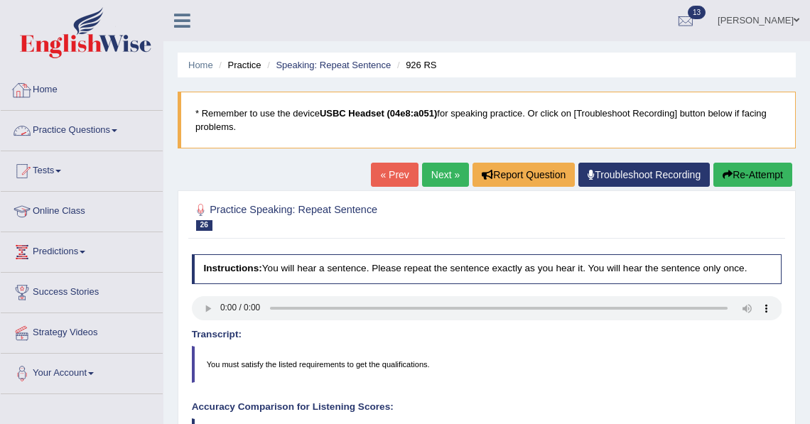
click at [59, 127] on link "Practice Questions" at bounding box center [82, 129] width 162 height 36
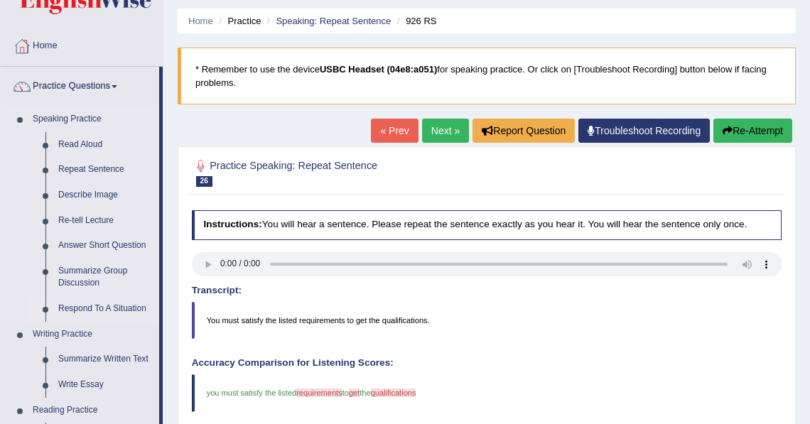
scroll to position [51, 0]
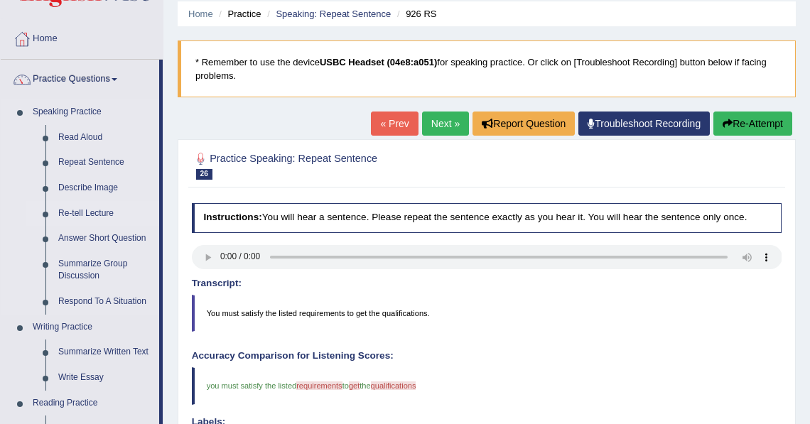
click at [96, 213] on link "Re-tell Lecture" at bounding box center [105, 214] width 107 height 26
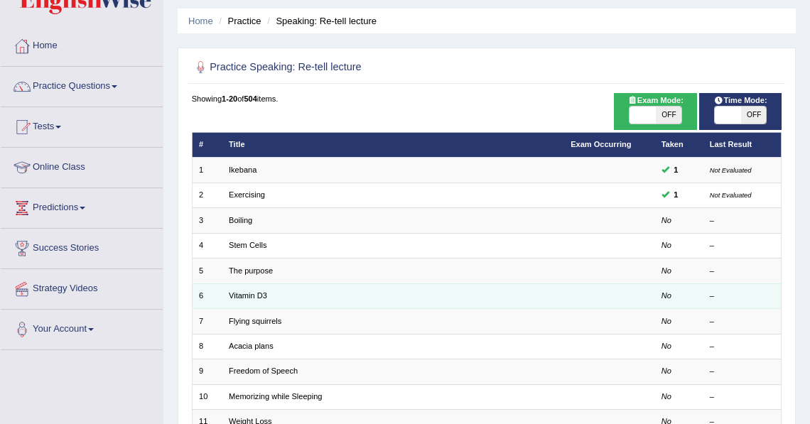
scroll to position [51, 0]
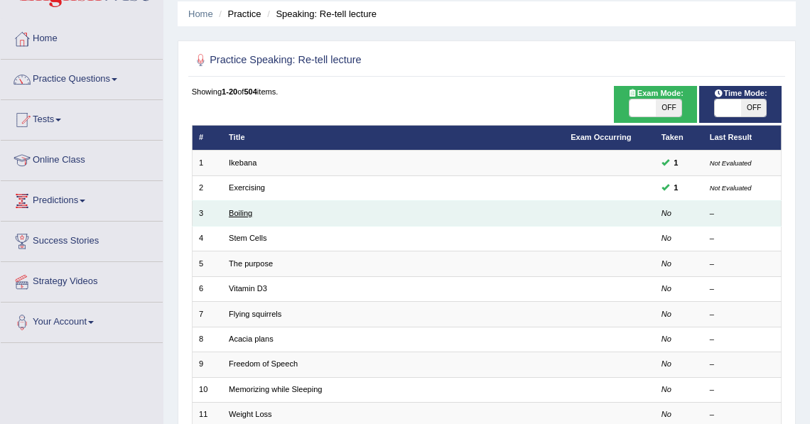
click at [247, 212] on link "Boiling" at bounding box center [240, 213] width 23 height 9
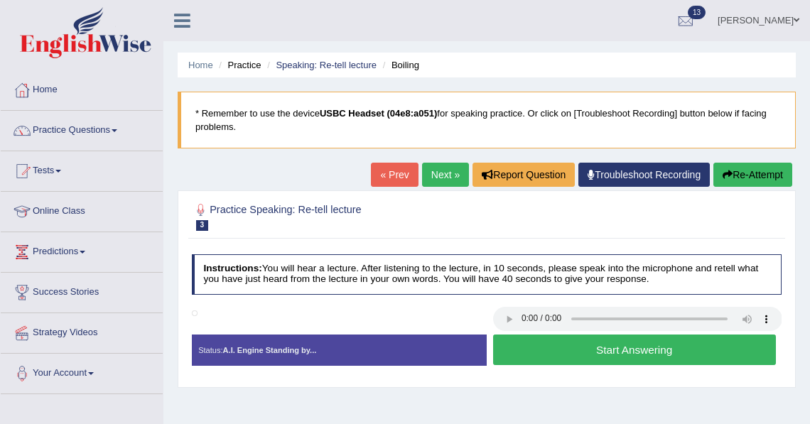
click at [587, 352] on button "Start Answering" at bounding box center [634, 350] width 283 height 31
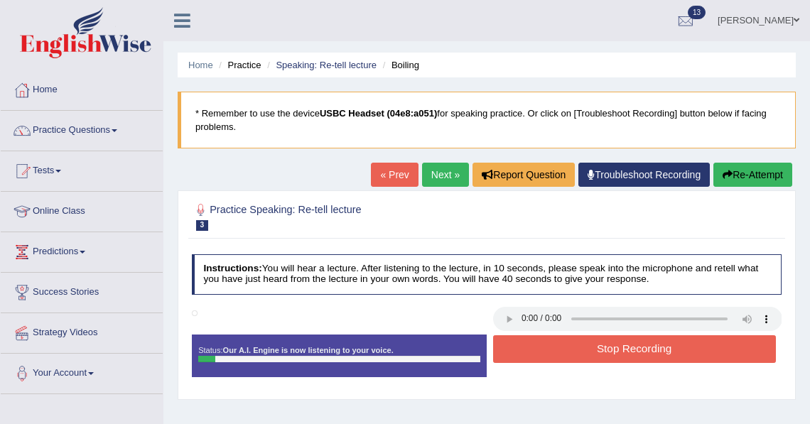
click at [587, 352] on button "Stop Recording" at bounding box center [634, 349] width 283 height 28
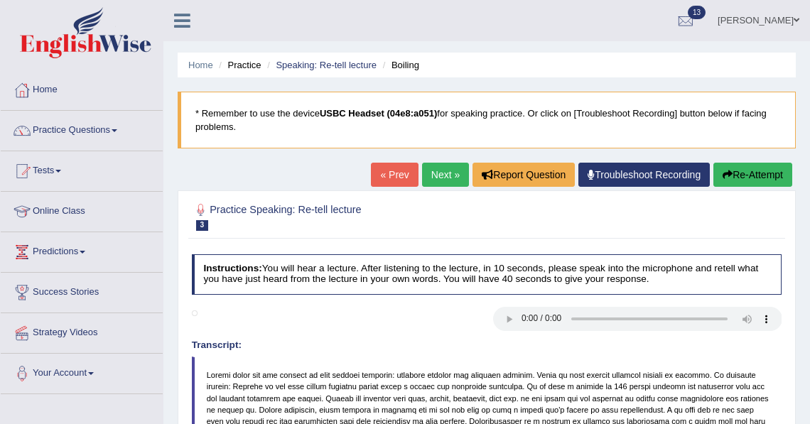
click at [768, 173] on button "Re-Attempt" at bounding box center [752, 175] width 79 height 24
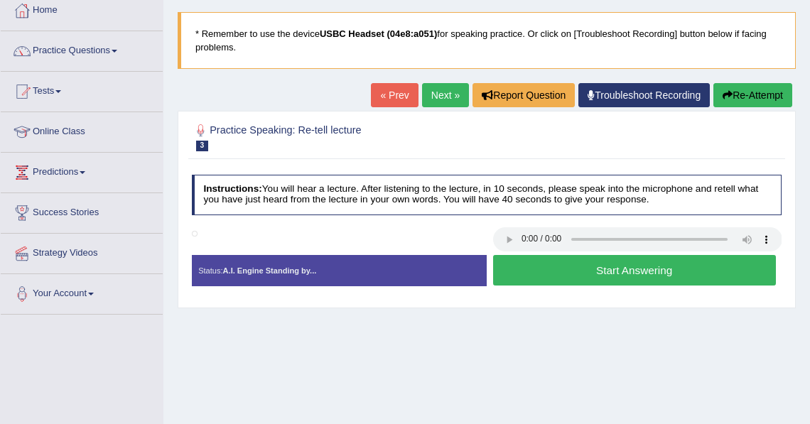
scroll to position [83, 0]
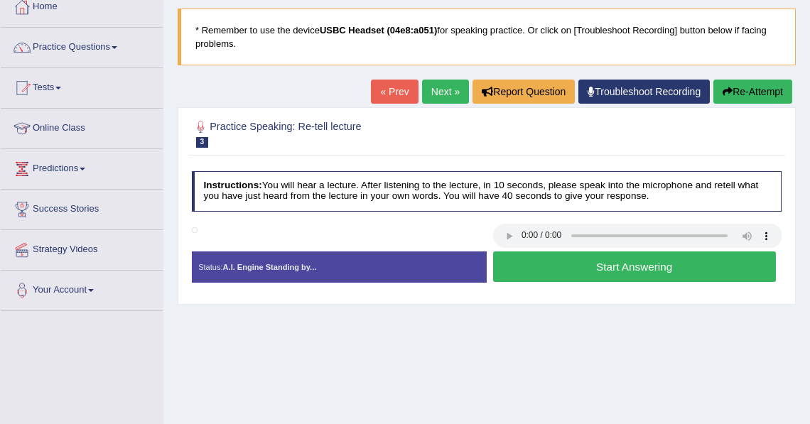
click at [637, 264] on button "Start Answering" at bounding box center [634, 267] width 283 height 31
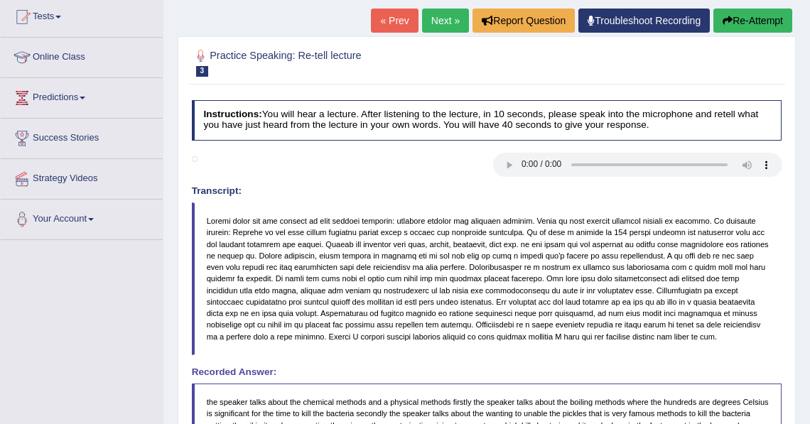
scroll to position [136, 0]
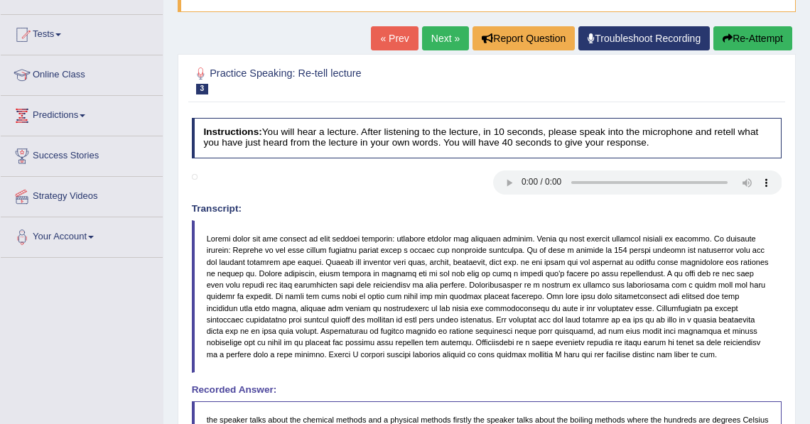
click at [435, 43] on link "Next »" at bounding box center [445, 38] width 47 height 24
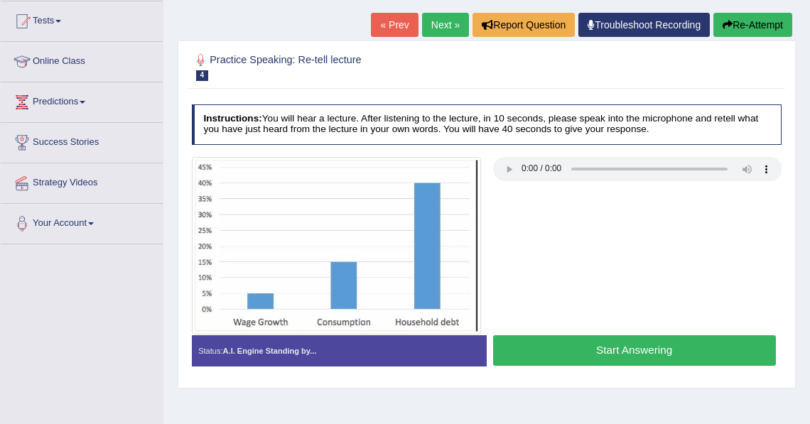
scroll to position [151, 0]
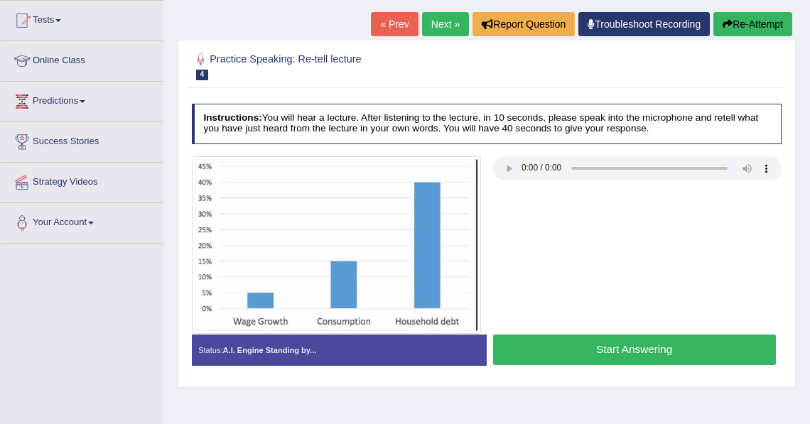
click at [603, 355] on button "Start Answering" at bounding box center [634, 350] width 283 height 31
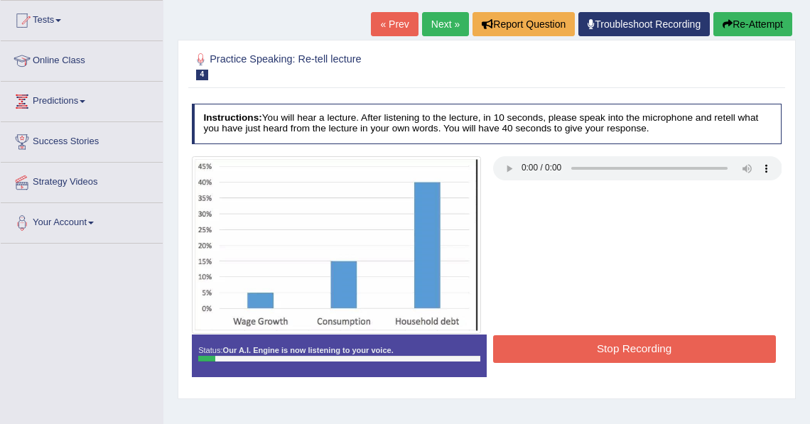
click at [603, 355] on button "Stop Recording" at bounding box center [634, 349] width 283 height 28
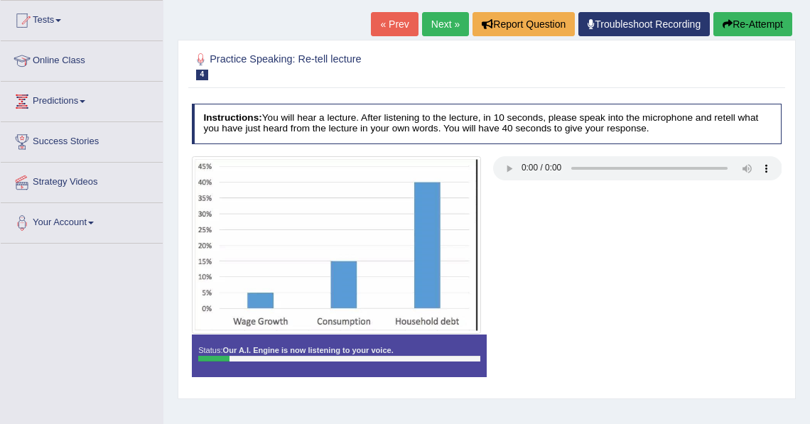
click at [765, 28] on button "Re-Attempt" at bounding box center [752, 24] width 79 height 24
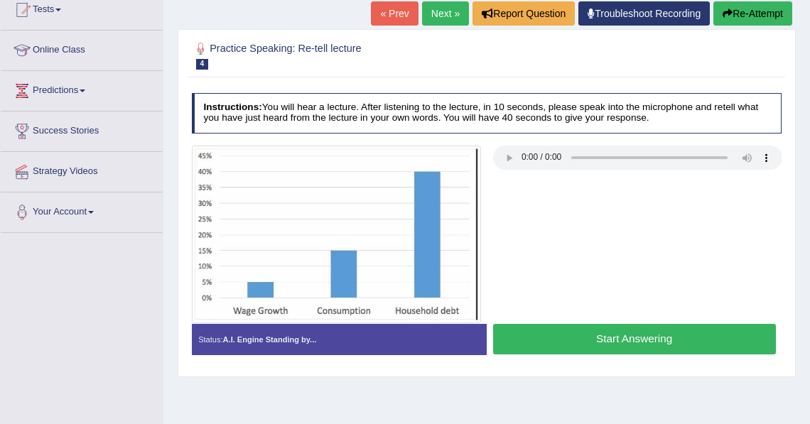
click at [623, 338] on button "Start Answering" at bounding box center [634, 339] width 283 height 31
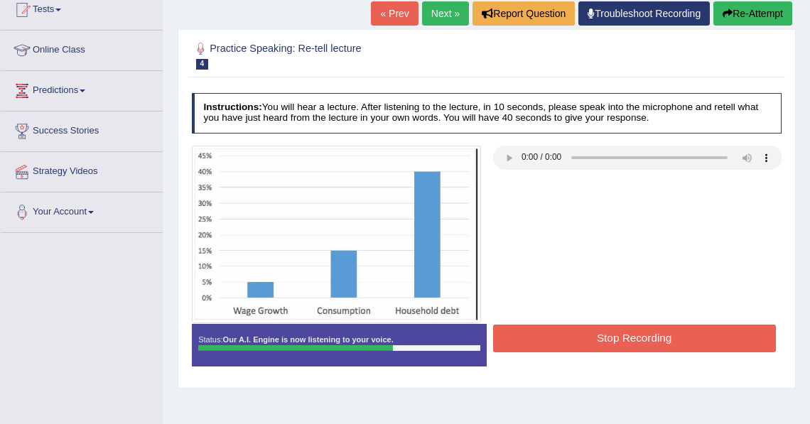
click at [623, 338] on button "Stop Recording" at bounding box center [634, 339] width 283 height 28
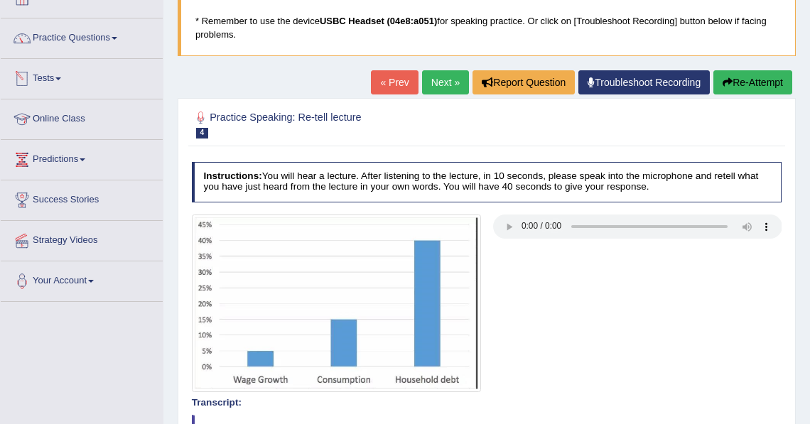
scroll to position [92, 0]
click at [102, 37] on link "Practice Questions" at bounding box center [82, 36] width 162 height 36
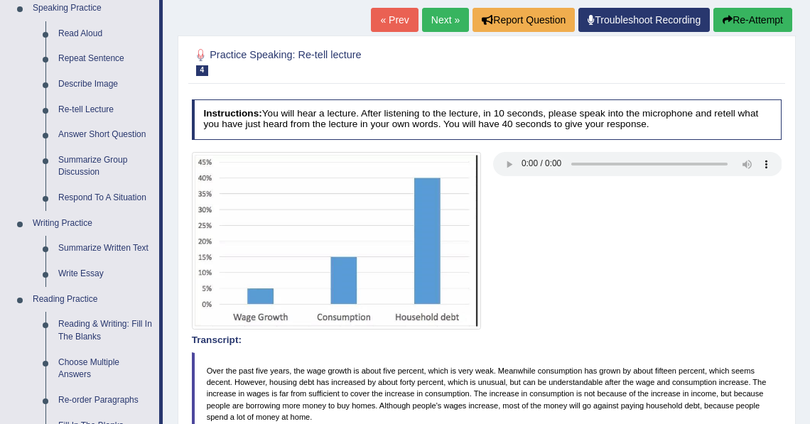
scroll to position [144, 0]
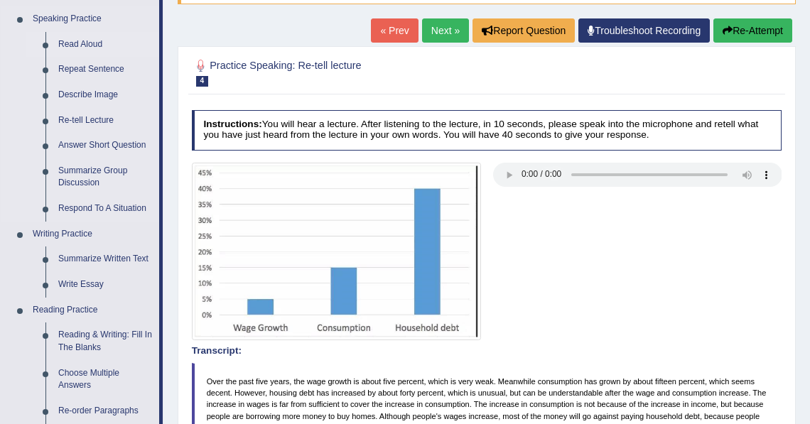
click at [84, 43] on link "Read Aloud" at bounding box center [105, 45] width 107 height 26
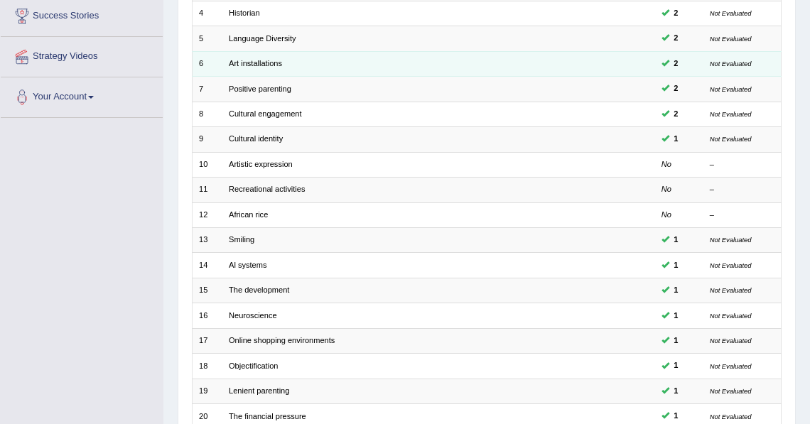
scroll to position [391, 0]
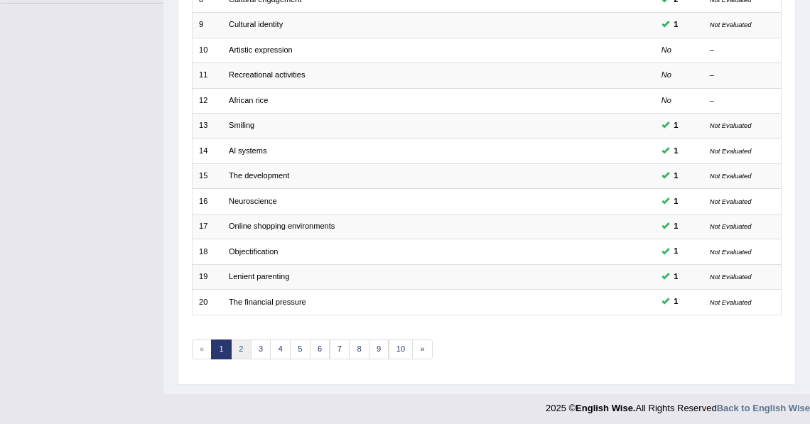
click at [243, 342] on link "2" at bounding box center [241, 350] width 21 height 20
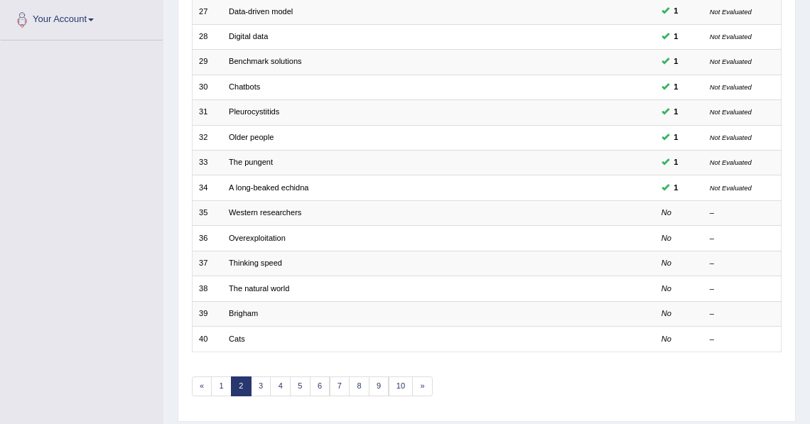
scroll to position [356, 0]
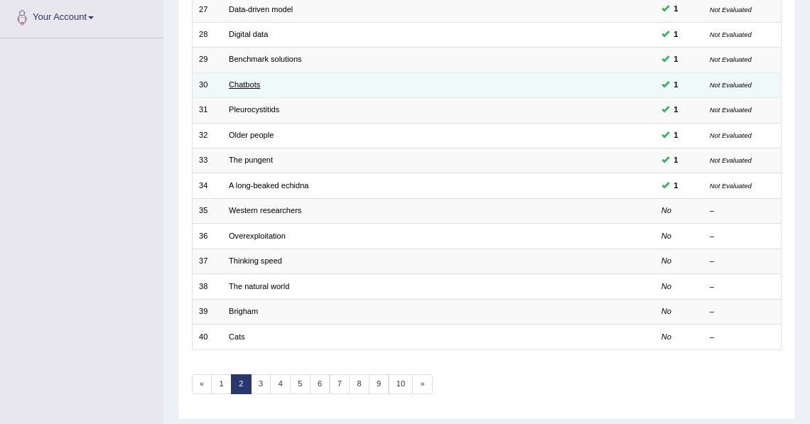
click at [253, 82] on link "Chatbots" at bounding box center [244, 84] width 31 height 9
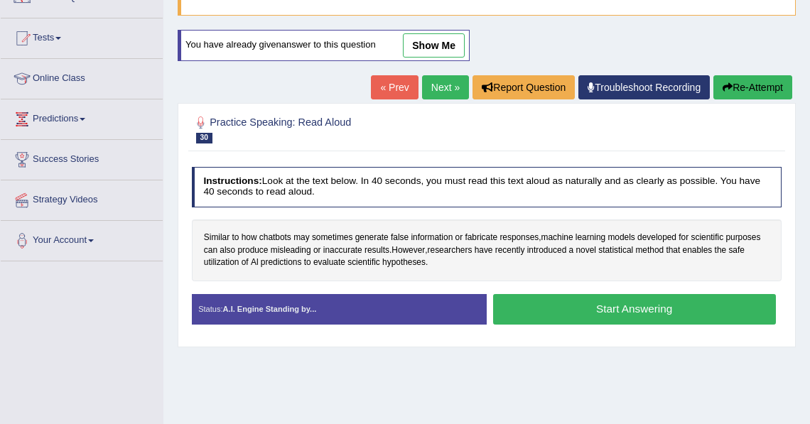
scroll to position [135, 0]
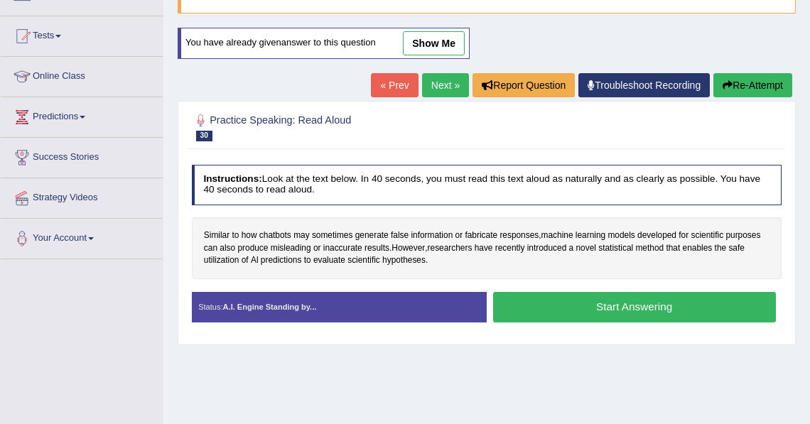
click at [448, 43] on link "show me" at bounding box center [434, 43] width 62 height 24
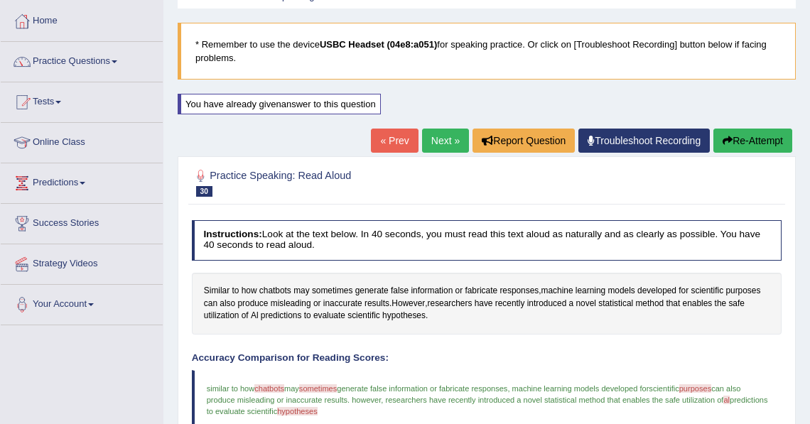
scroll to position [60, 0]
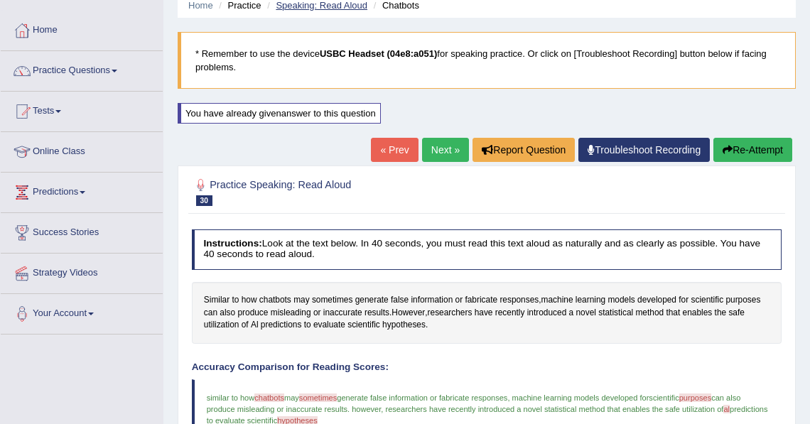
click at [306, 6] on link "Speaking: Read Aloud" at bounding box center [322, 5] width 92 height 11
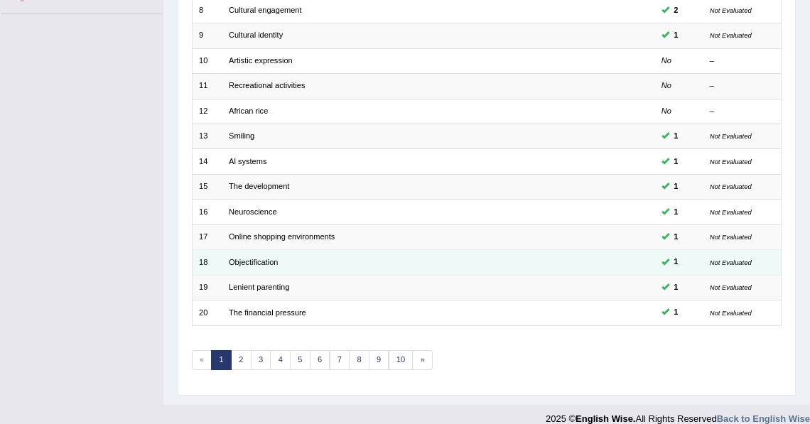
scroll to position [391, 0]
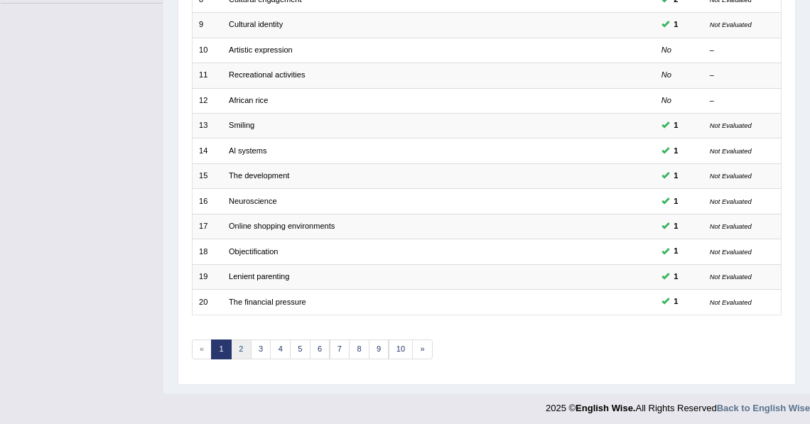
click at [242, 344] on link "2" at bounding box center [241, 350] width 21 height 20
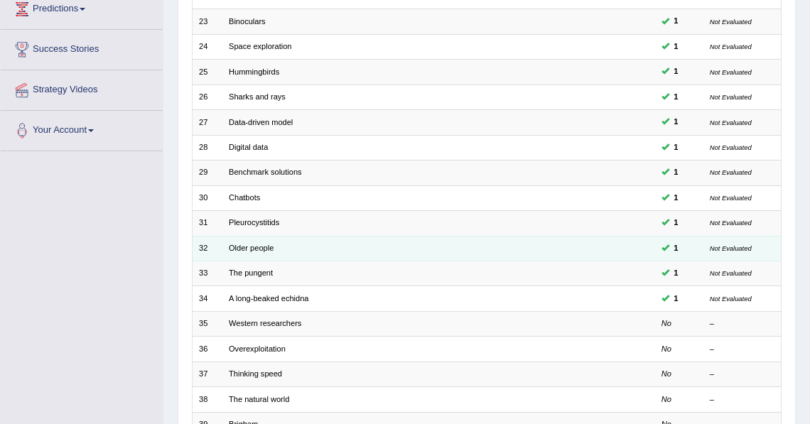
scroll to position [242, 0]
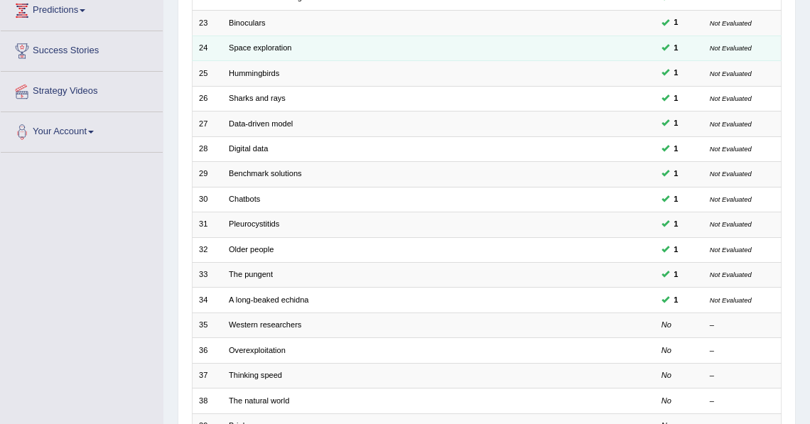
click at [280, 42] on td "Space exploration" at bounding box center [393, 48] width 342 height 25
click at [253, 49] on link "Space exploration" at bounding box center [260, 47] width 63 height 9
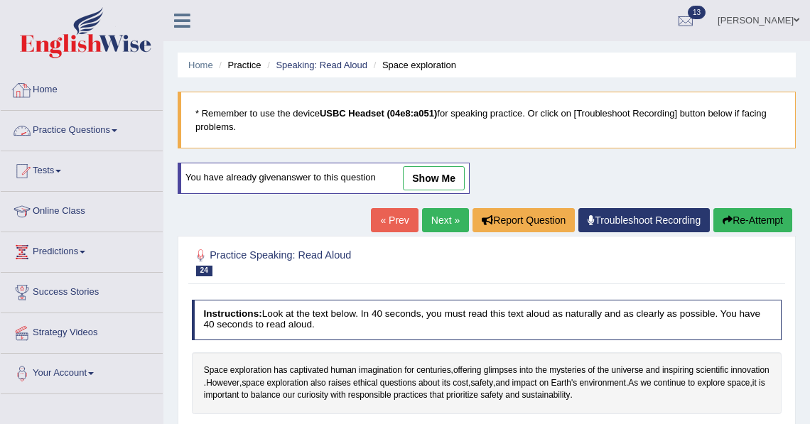
click at [87, 134] on link "Practice Questions" at bounding box center [82, 129] width 162 height 36
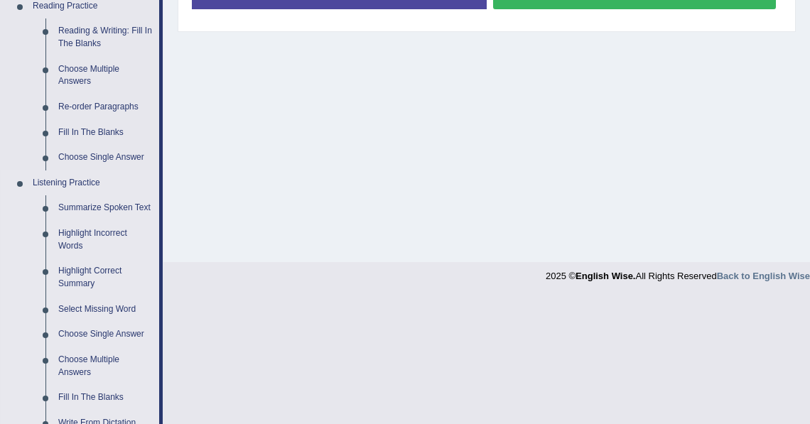
scroll to position [449, 0]
click at [110, 158] on link "Choose Single Answer" at bounding box center [105, 157] width 107 height 26
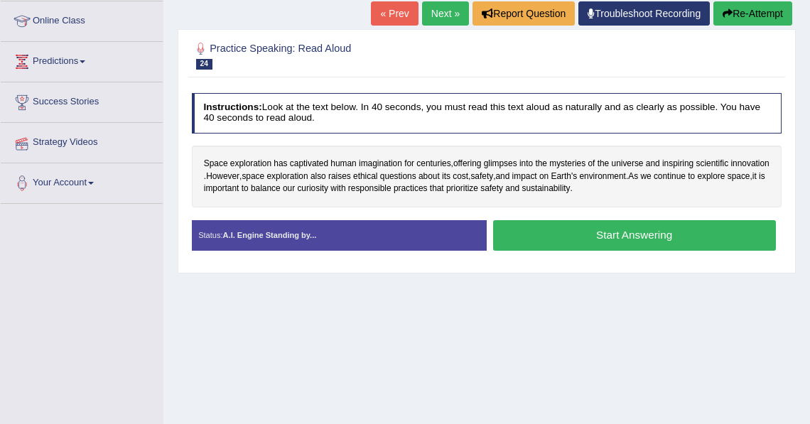
scroll to position [316, 0]
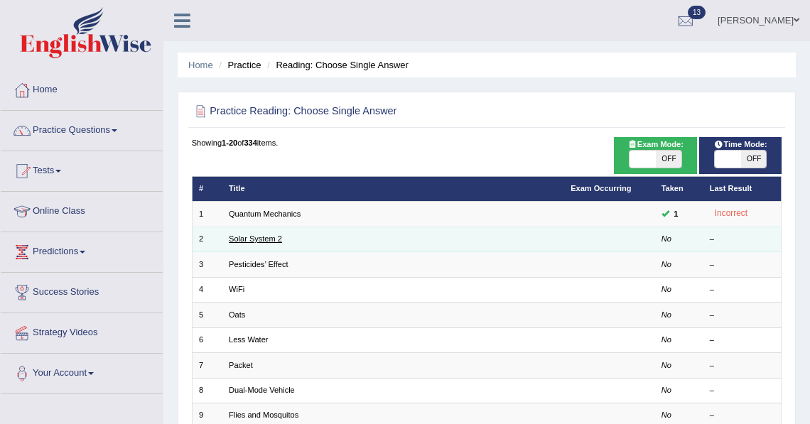
click at [271, 239] on link "Solar System 2" at bounding box center [255, 238] width 53 height 9
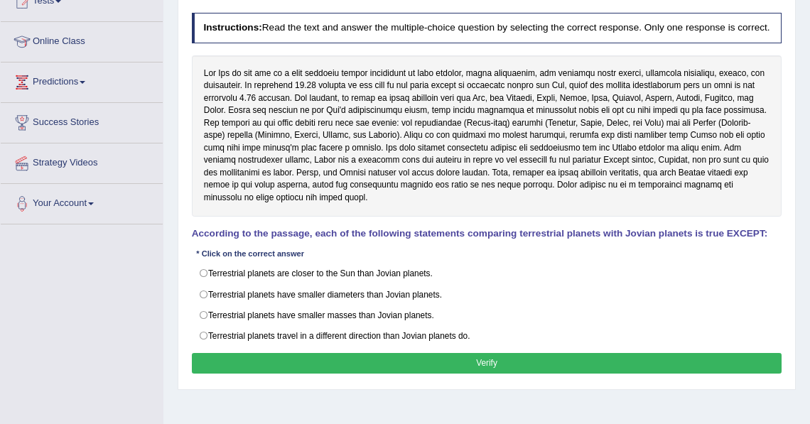
scroll to position [176, 0]
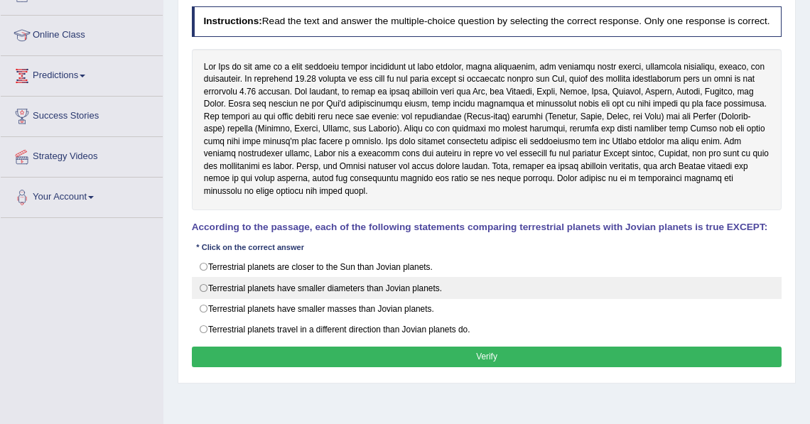
click at [447, 293] on label "Terrestrial planets have smaller diameters than Jovian planets." at bounding box center [487, 287] width 590 height 21
radio input "true"
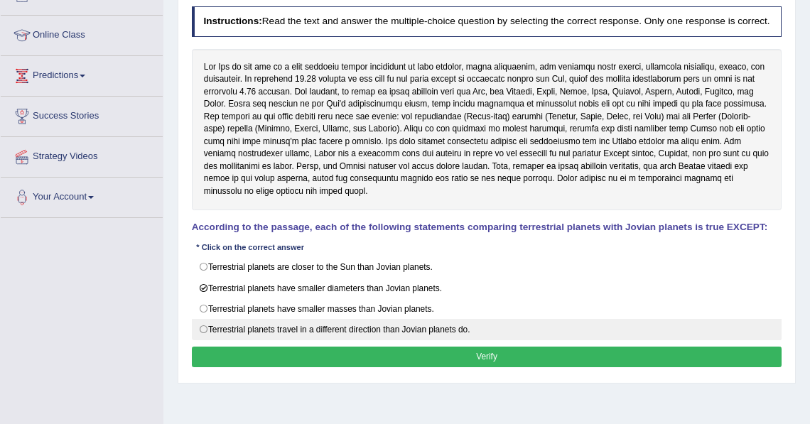
click at [415, 338] on label "Terrestrial planets travel in a different direction than Jovian planets do." at bounding box center [487, 329] width 590 height 21
radio input "true"
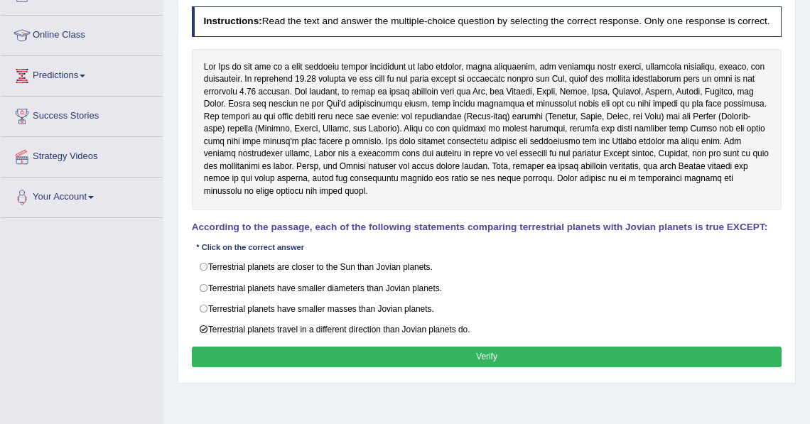
click at [321, 365] on button "Verify" at bounding box center [487, 357] width 590 height 21
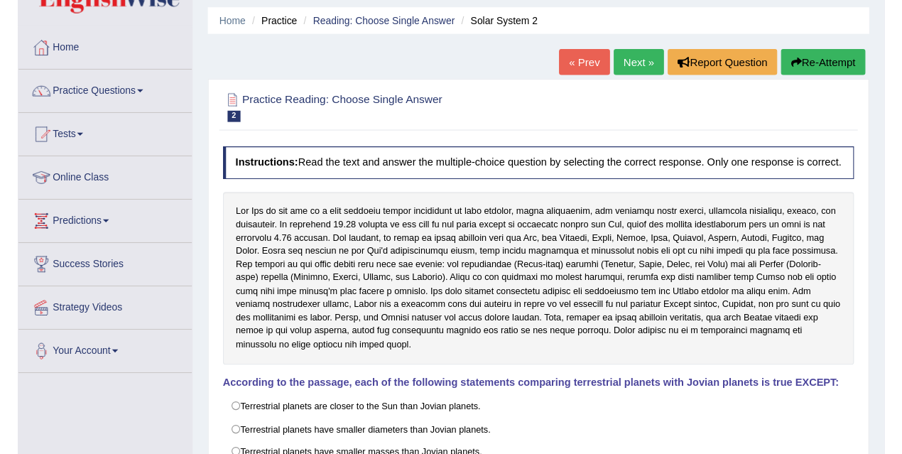
scroll to position [0, 0]
